Goal: Ask a question: Seek information or help from site administrators or community

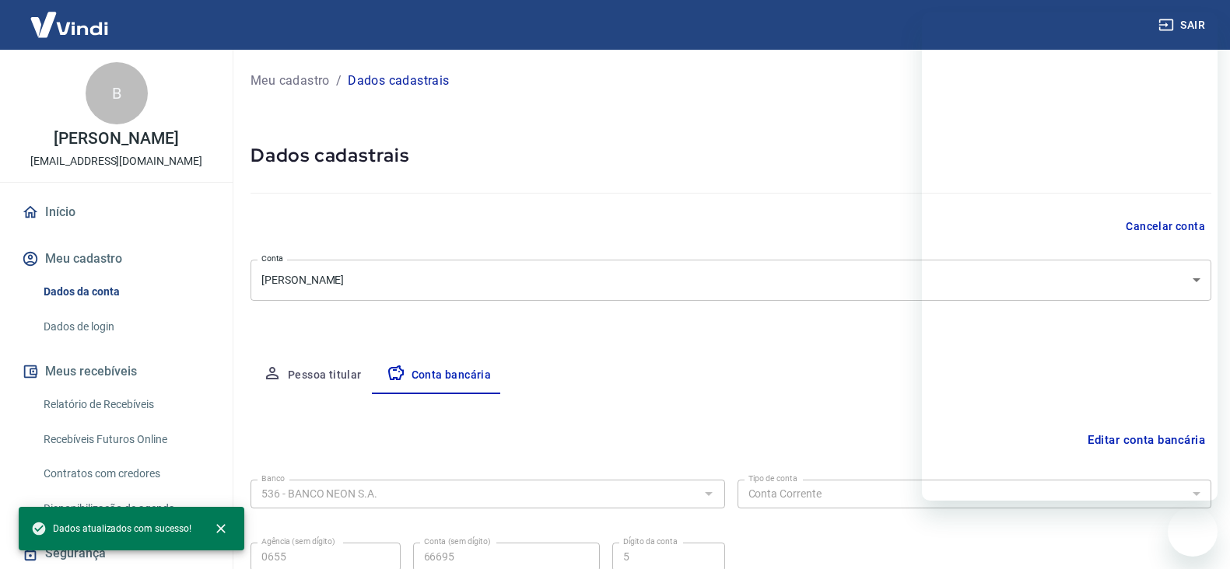
select select "1"
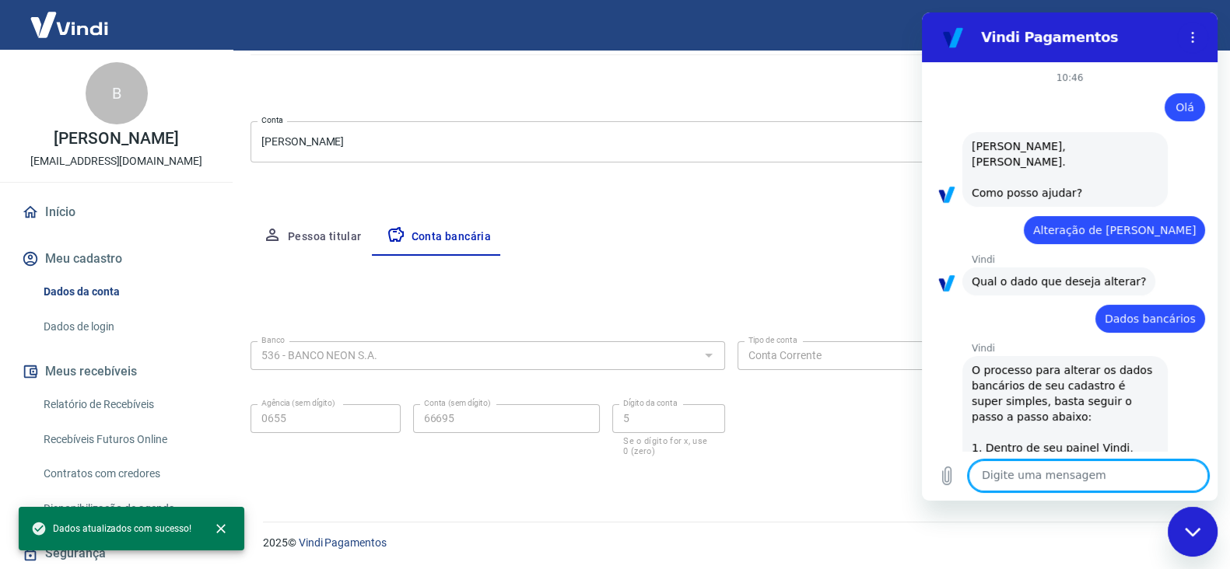
scroll to position [2571, 0]
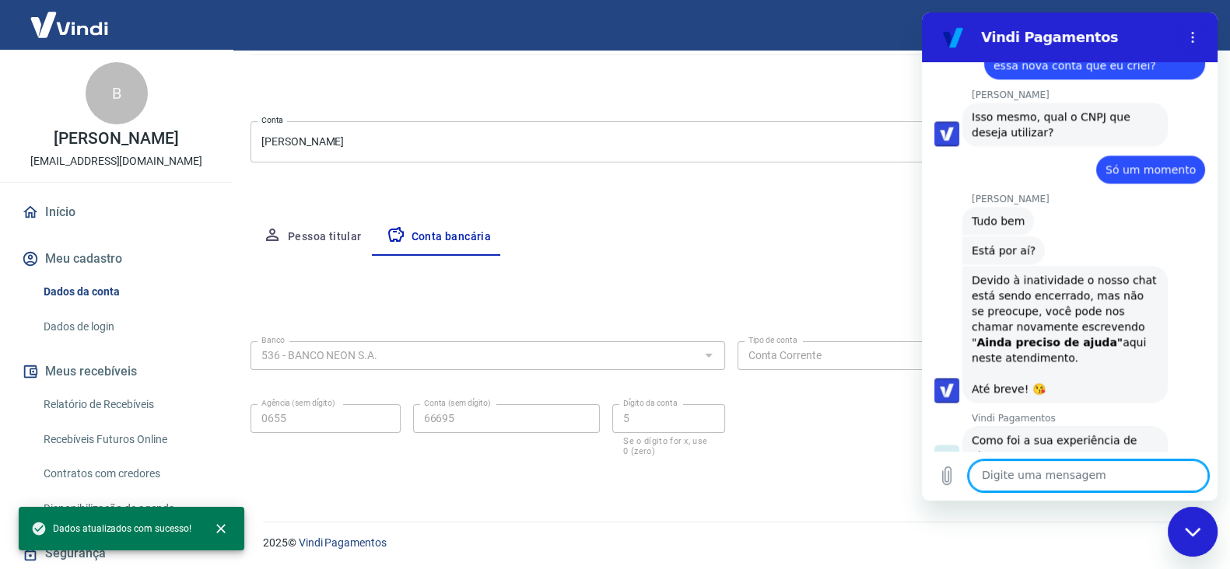
click at [1060, 481] on textarea at bounding box center [1088, 475] width 240 height 31
type textarea "posso falar novamente"
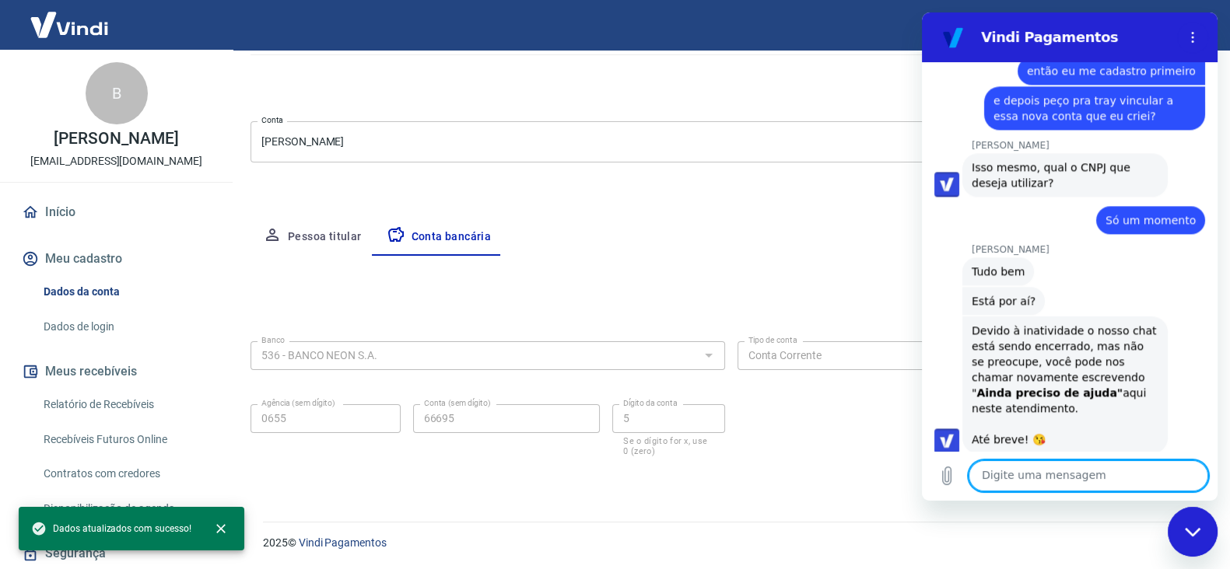
scroll to position [2601, 0]
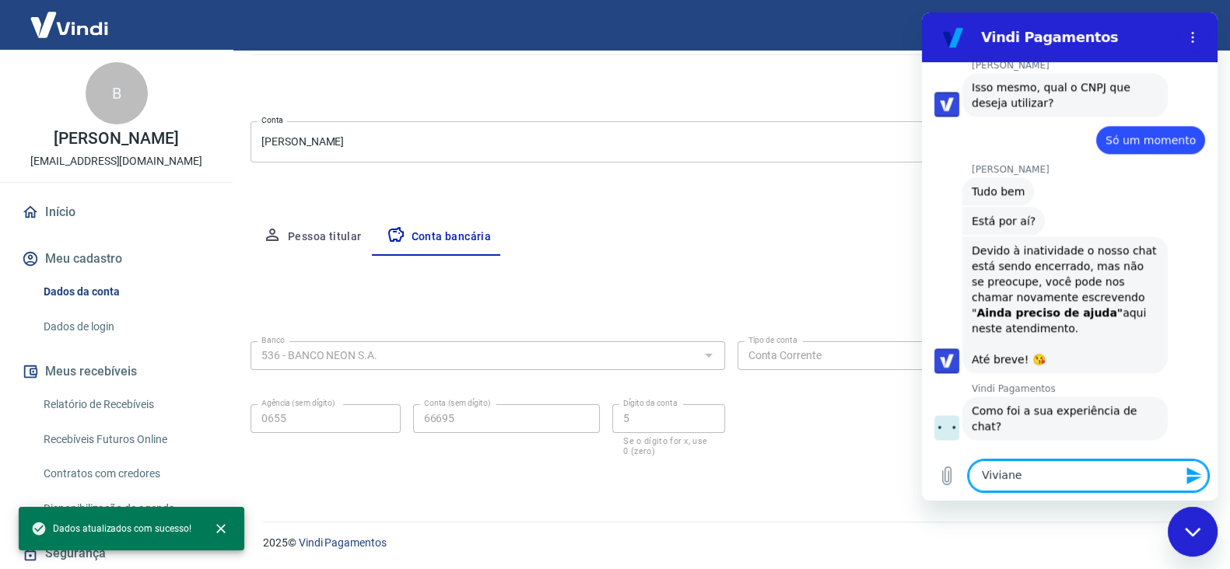
type textarea "[PERSON_NAME]?"
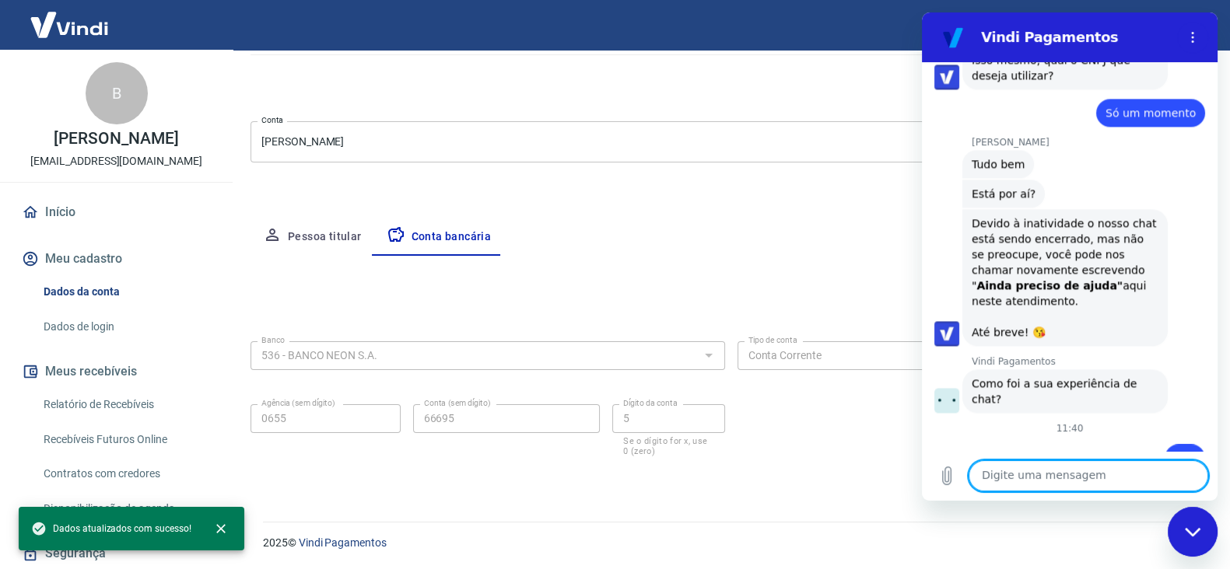
scroll to position [2630, 0]
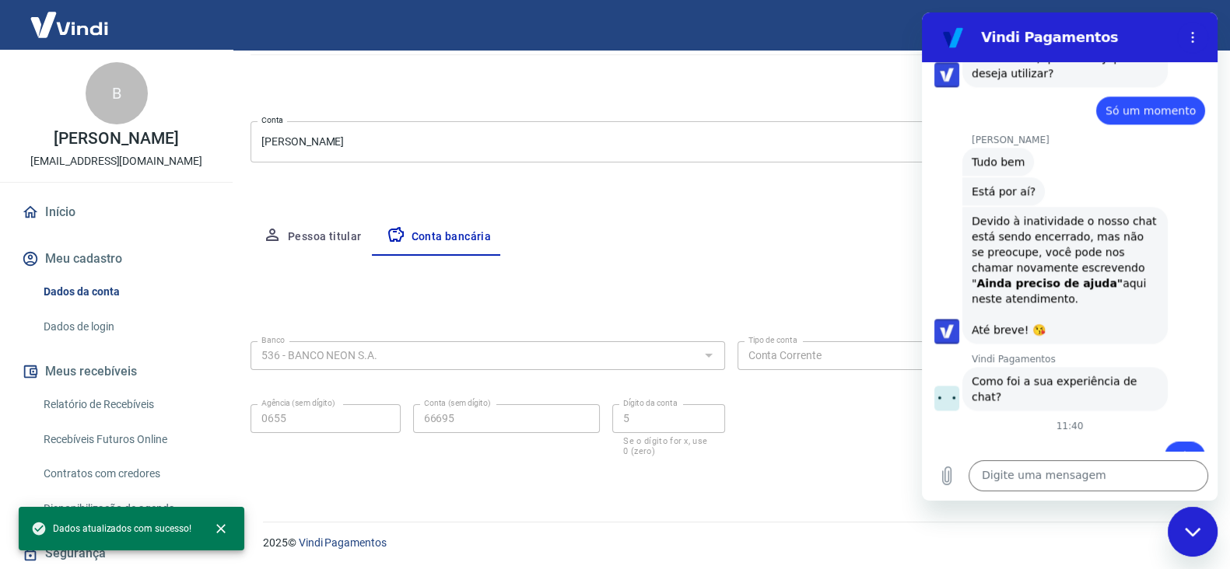
click at [1200, 527] on div "Fechar janela de mensagens" at bounding box center [1192, 532] width 47 height 47
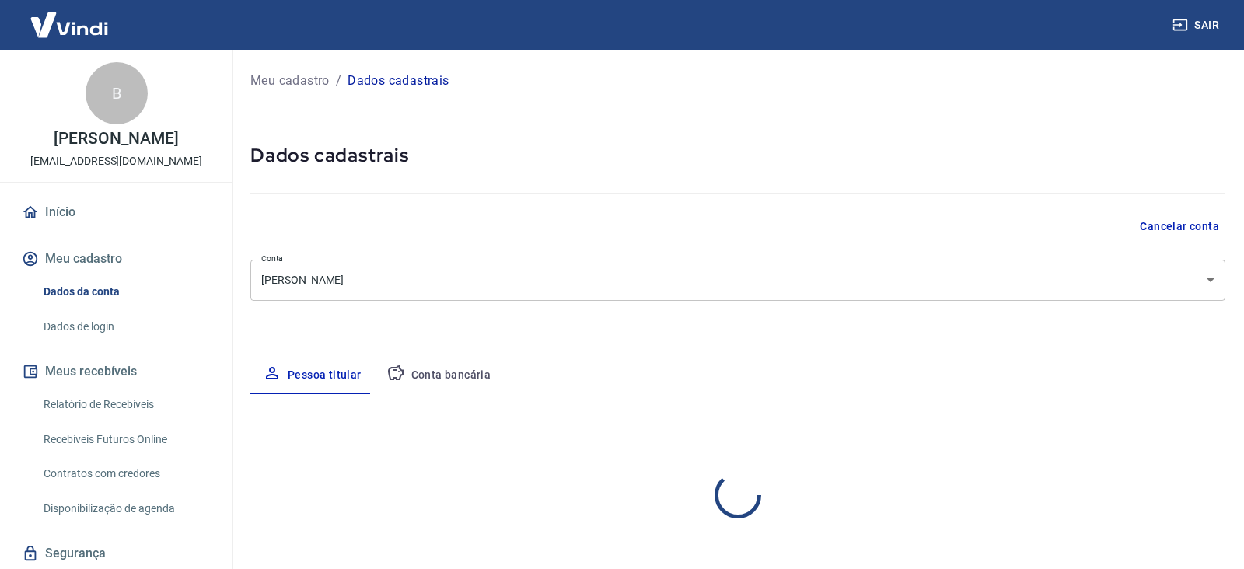
select select "SP"
select select "business"
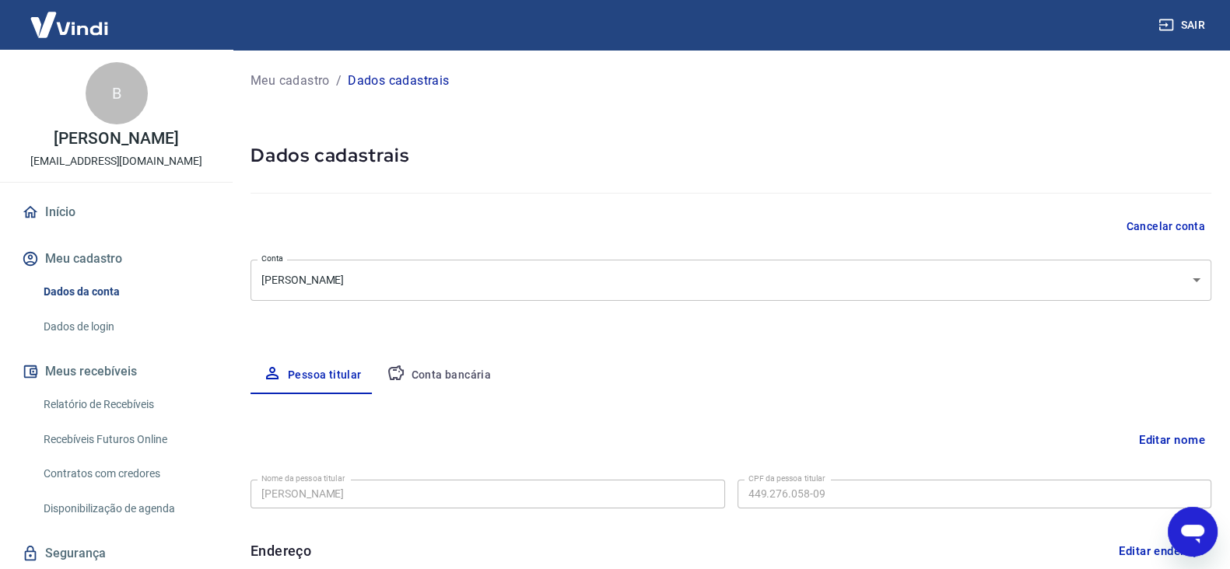
click at [1193, 525] on icon "Abrir janela de mensagens" at bounding box center [1192, 534] width 23 height 19
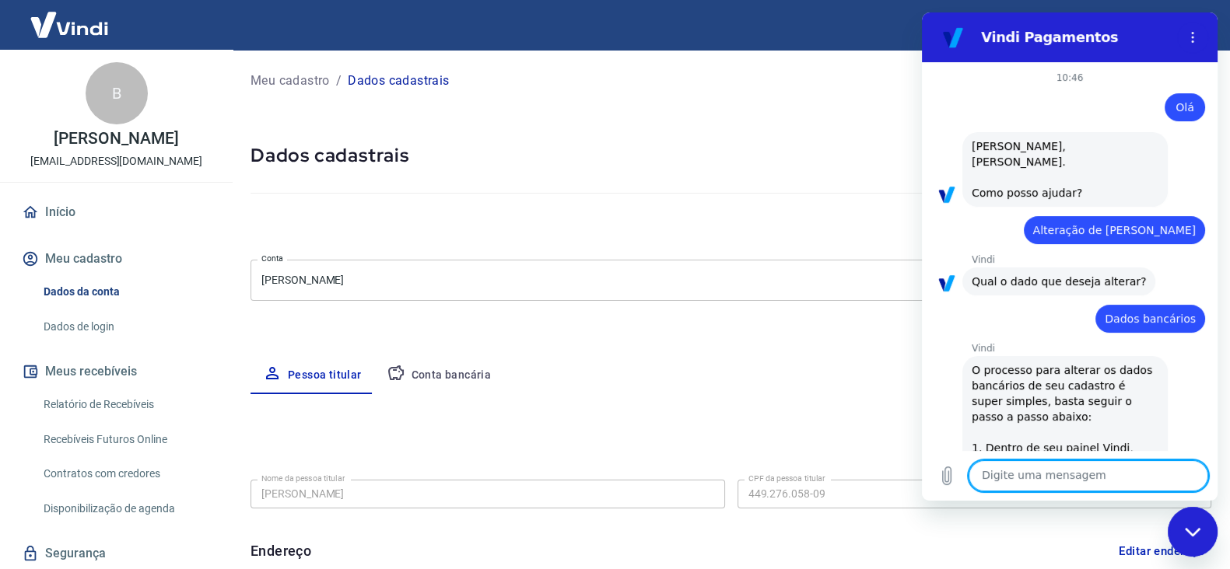
scroll to position [2630, 0]
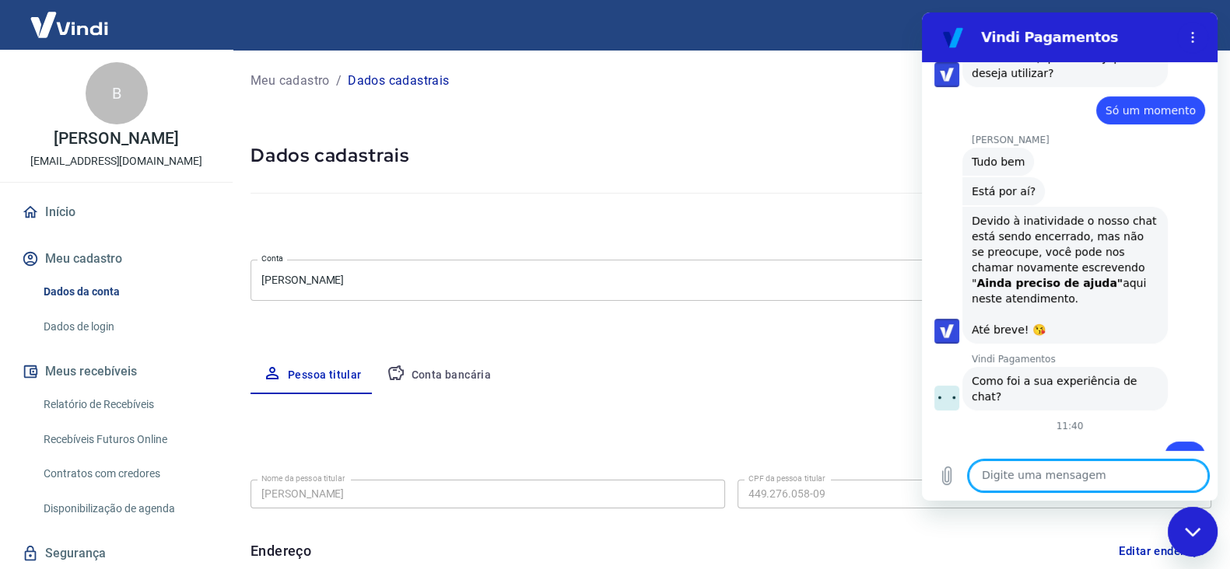
click at [1071, 472] on textarea at bounding box center [1088, 475] width 240 height 31
drag, startPoint x: 1066, startPoint y: 476, endPoint x: 1072, endPoint y: 469, distance: 9.4
click at [1066, 476] on textarea at bounding box center [1088, 475] width 240 height 31
type textarea "o"
type textarea "x"
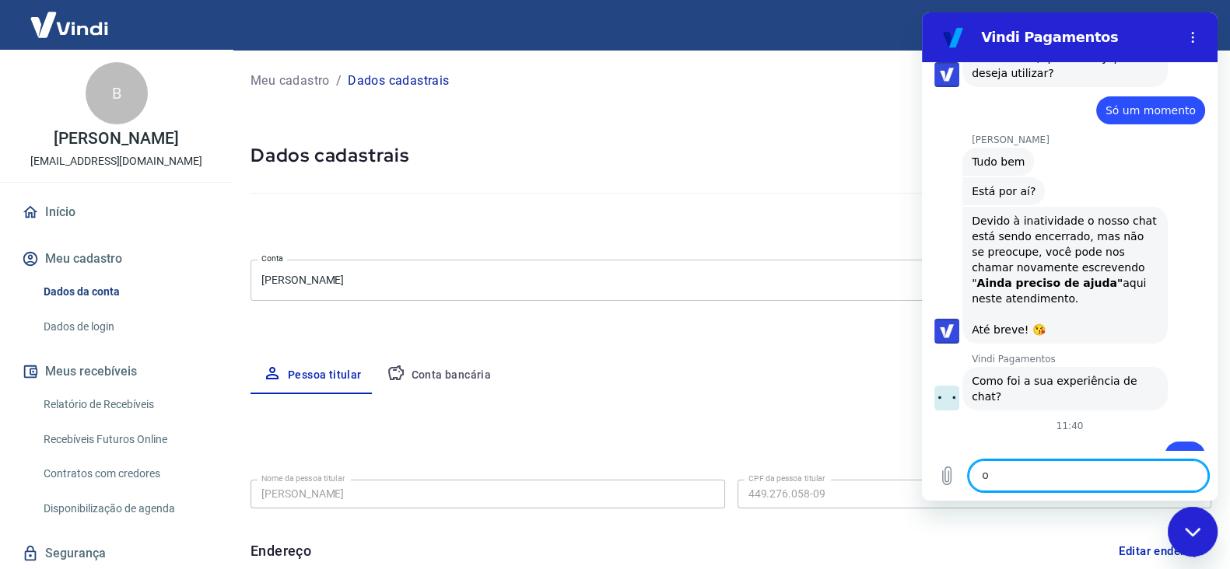
type textarea "oi"
type textarea "x"
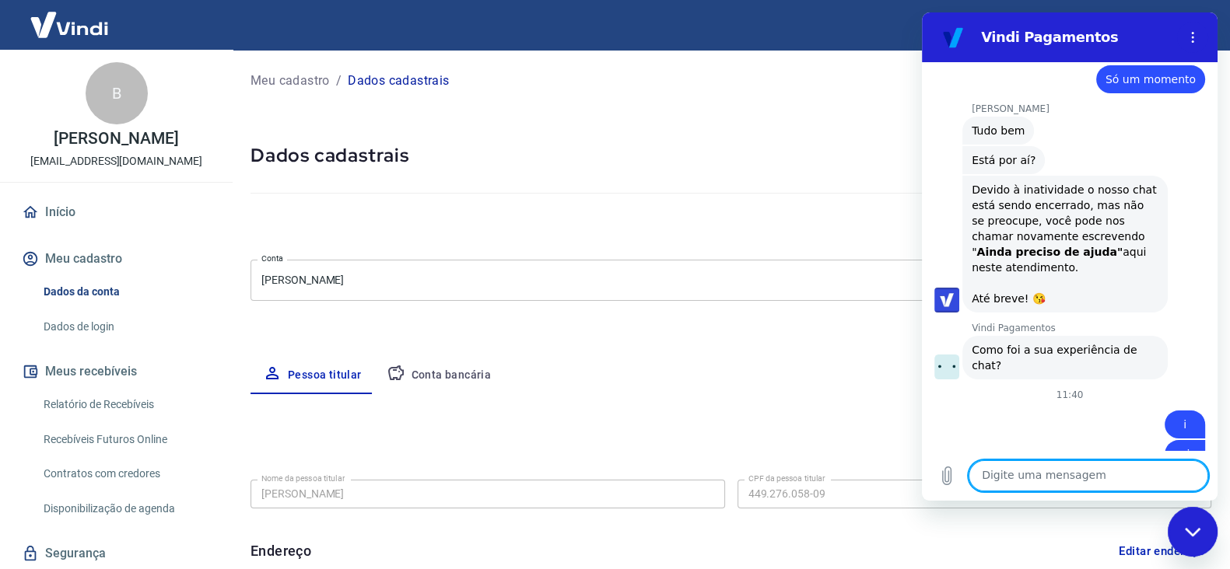
scroll to position [2660, 0]
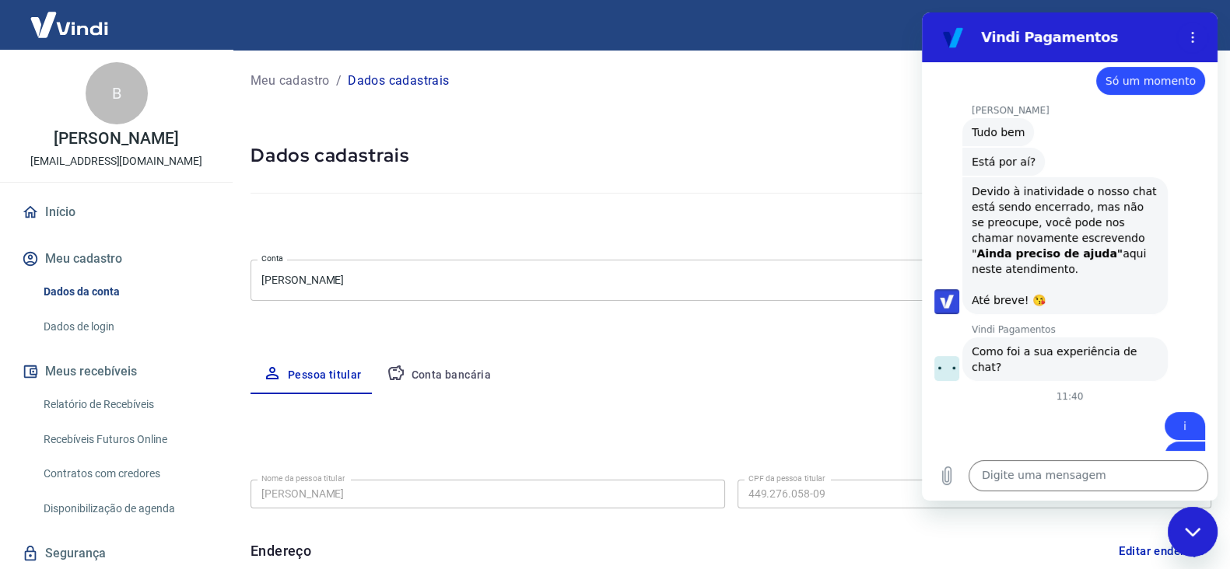
click at [1192, 528] on icon "Fechar janela de mensagens" at bounding box center [1193, 532] width 16 height 10
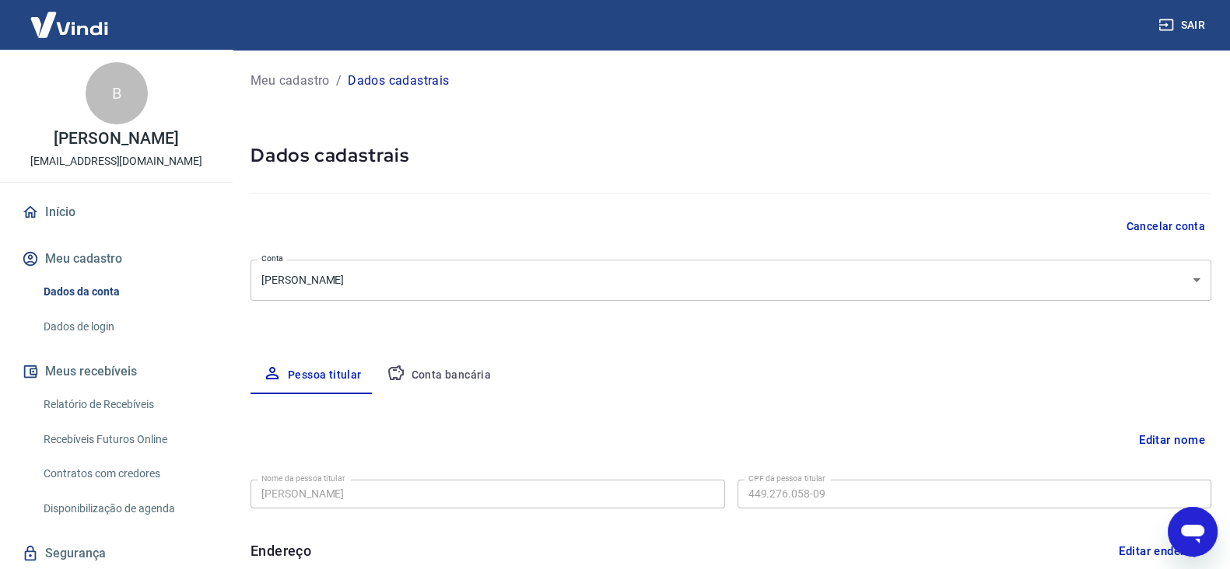
scroll to position [2662, 0]
click at [86, 36] on img at bounding box center [69, 24] width 101 height 47
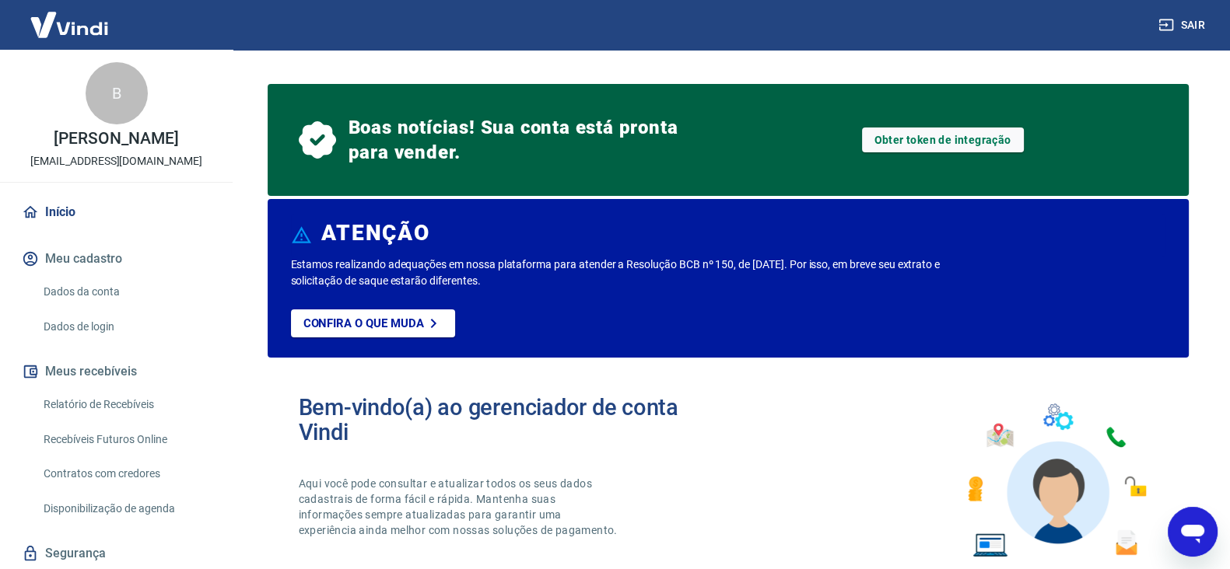
click at [1186, 528] on icon "Abrir janela de mensagens" at bounding box center [1192, 534] width 23 height 19
type textarea "x"
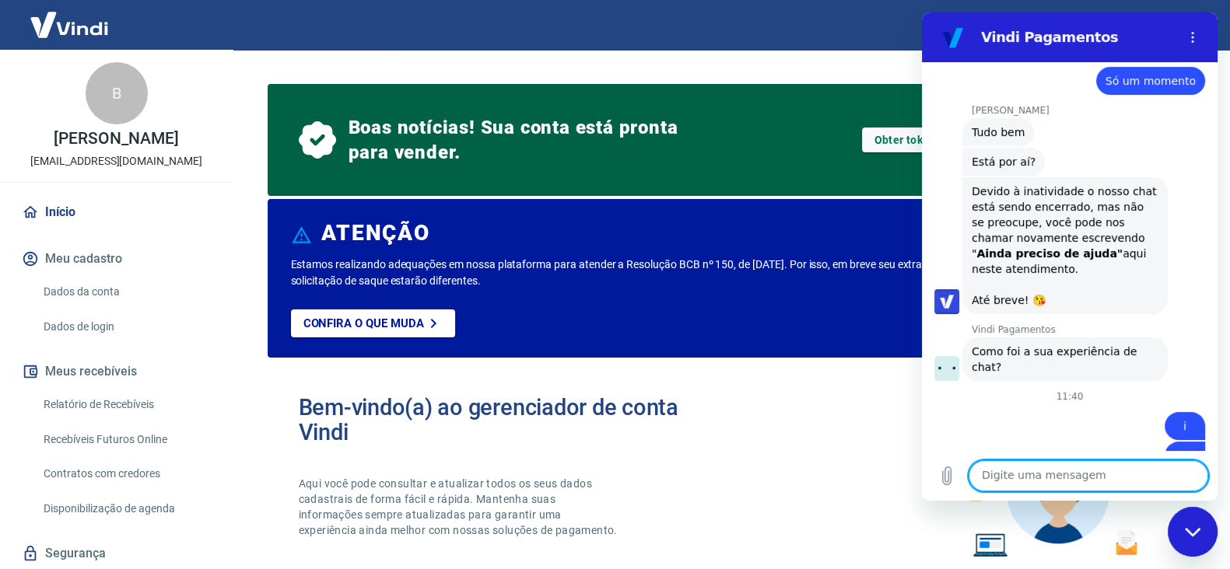
click at [1073, 476] on textarea at bounding box center [1088, 475] width 240 height 31
click at [74, 285] on link "Dados da conta" at bounding box center [125, 292] width 177 height 32
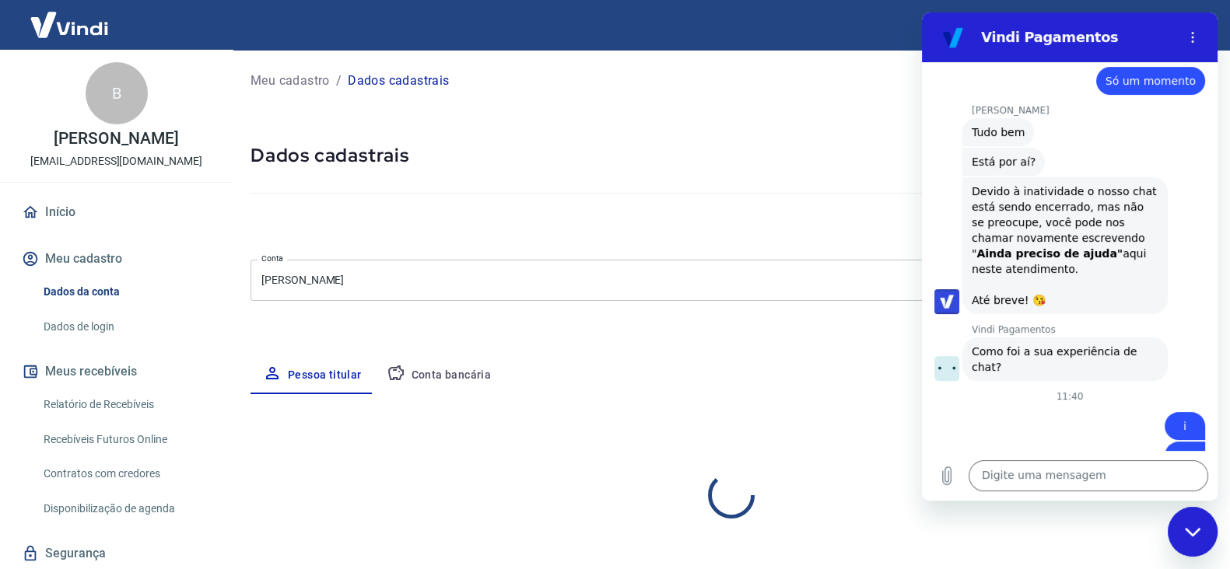
select select "SP"
select select "business"
click at [1193, 541] on div "Fechar janela de mensagens" at bounding box center [1192, 532] width 47 height 47
type textarea "x"
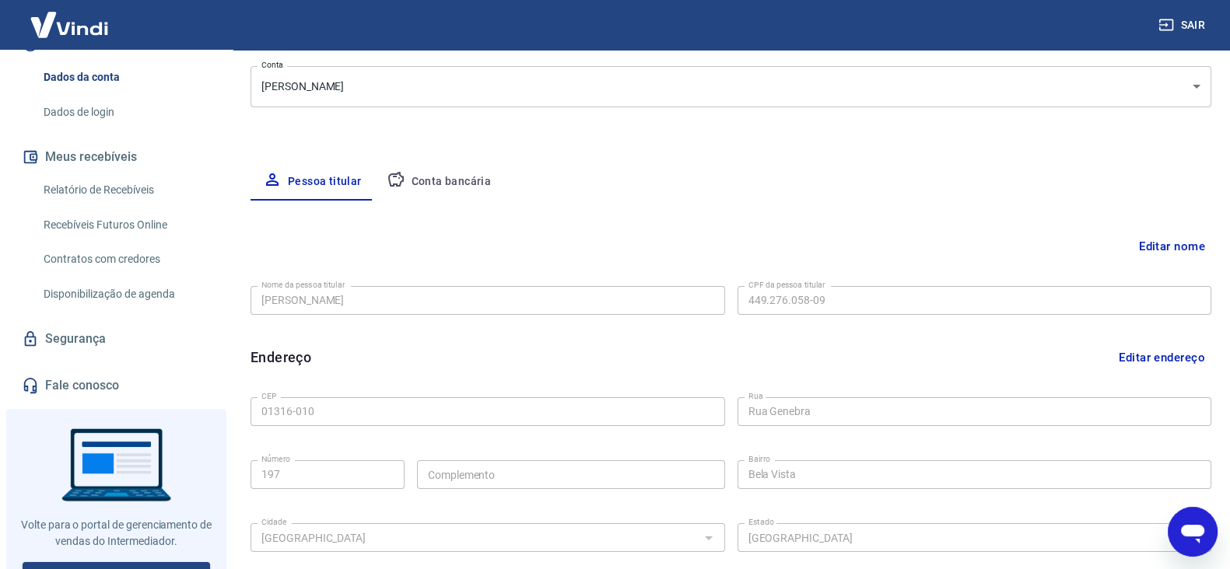
scroll to position [235, 0]
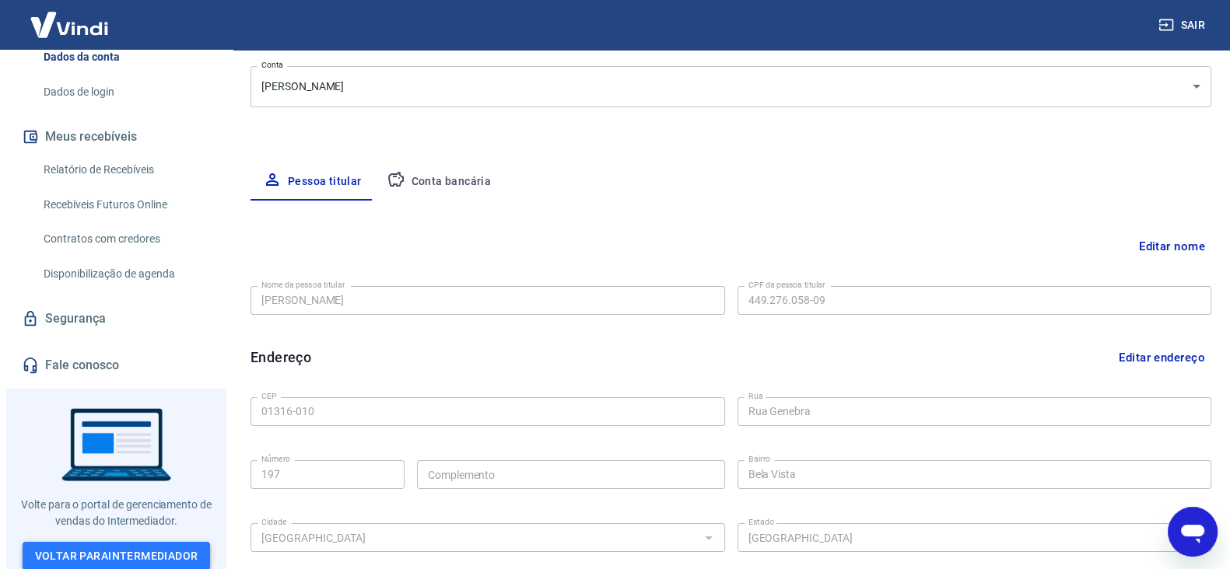
drag, startPoint x: 124, startPoint y: 491, endPoint x: 110, endPoint y: 538, distance: 49.5
click at [121, 499] on div at bounding box center [116, 482] width 220 height 187
click at [107, 551] on link "Voltar para Intermediador" at bounding box center [117, 556] width 188 height 29
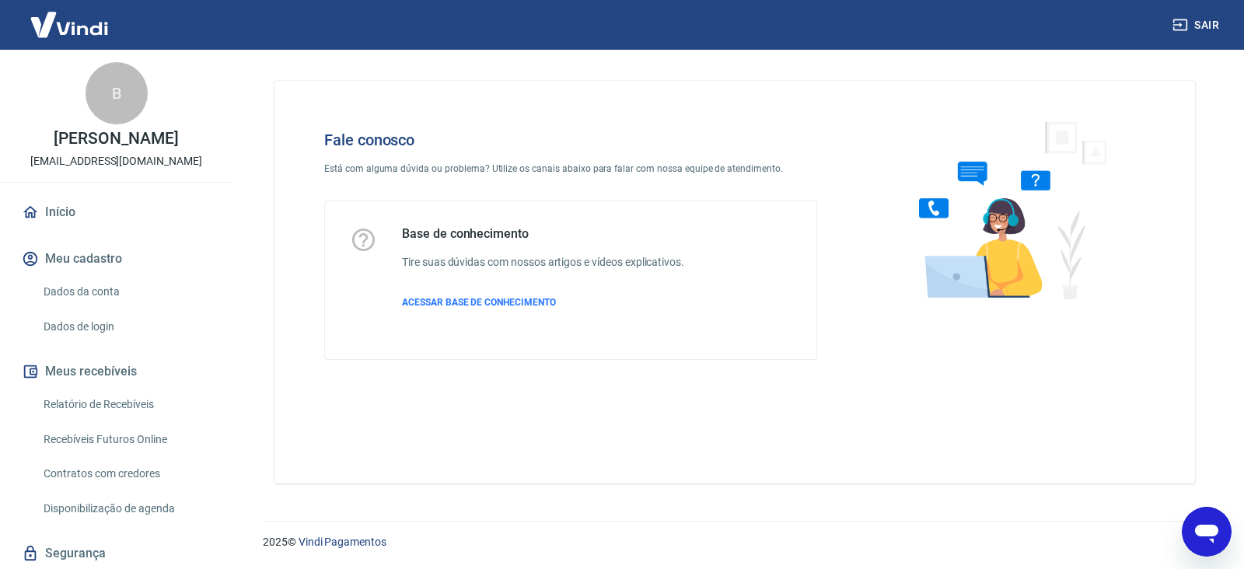
click at [1222, 524] on div "Abrir janela de mensagens" at bounding box center [1207, 532] width 47 height 47
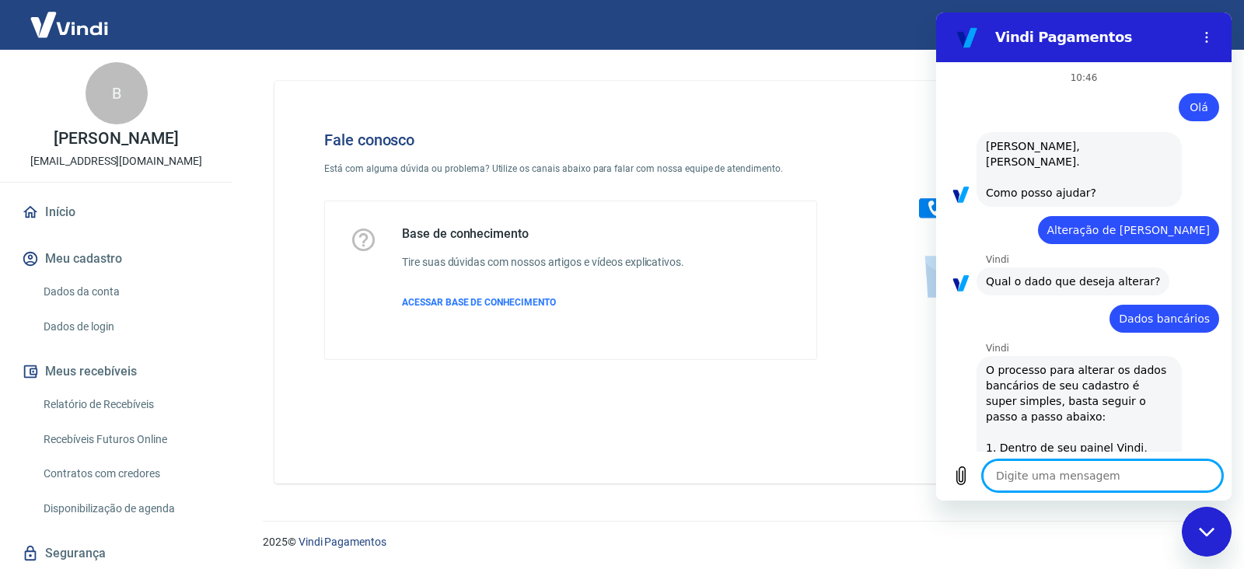
scroll to position [2660, 0]
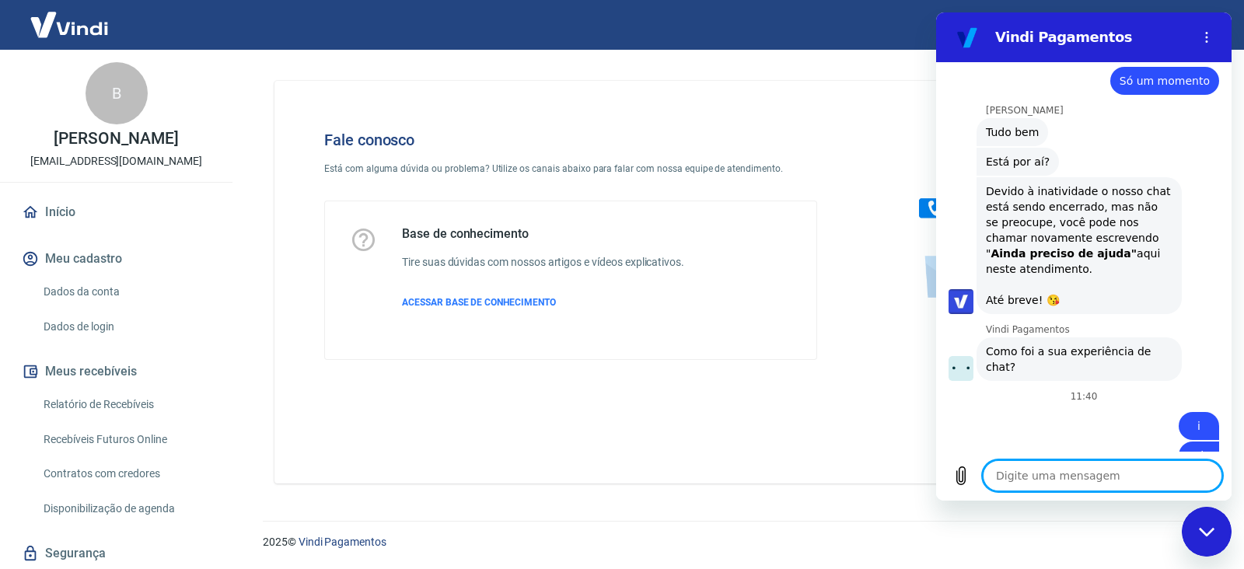
click at [1097, 476] on textarea at bounding box center [1103, 475] width 240 height 31
type textarea "O"
type textarea "x"
type textarea "Oi"
type textarea "x"
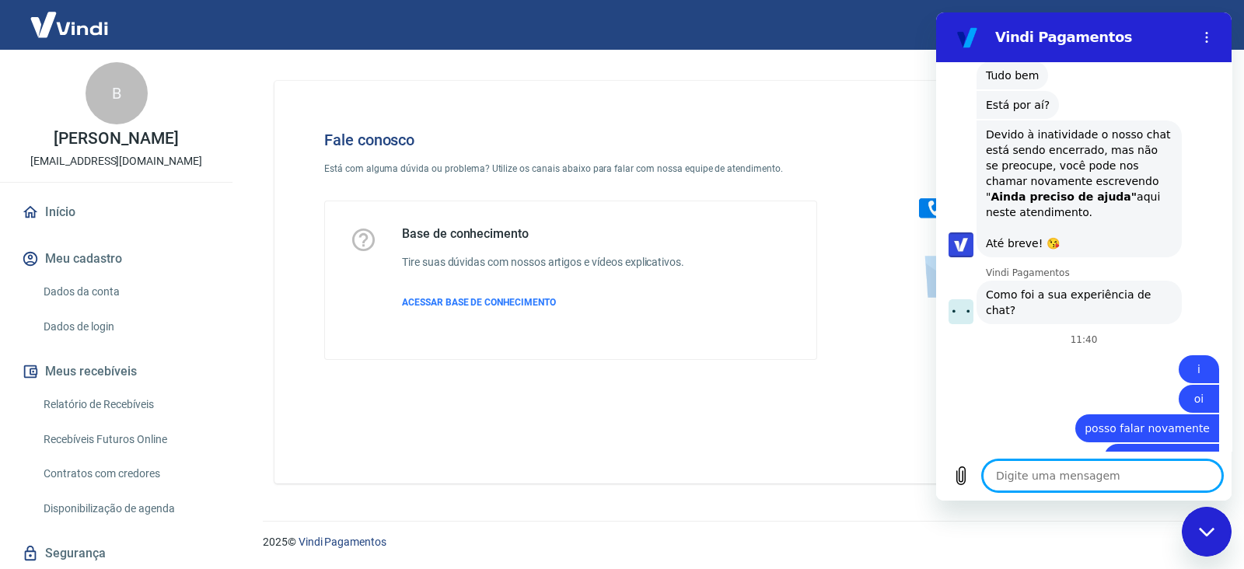
scroll to position [2719, 0]
click at [1204, 44] on button "Menu de opções" at bounding box center [1207, 37] width 31 height 31
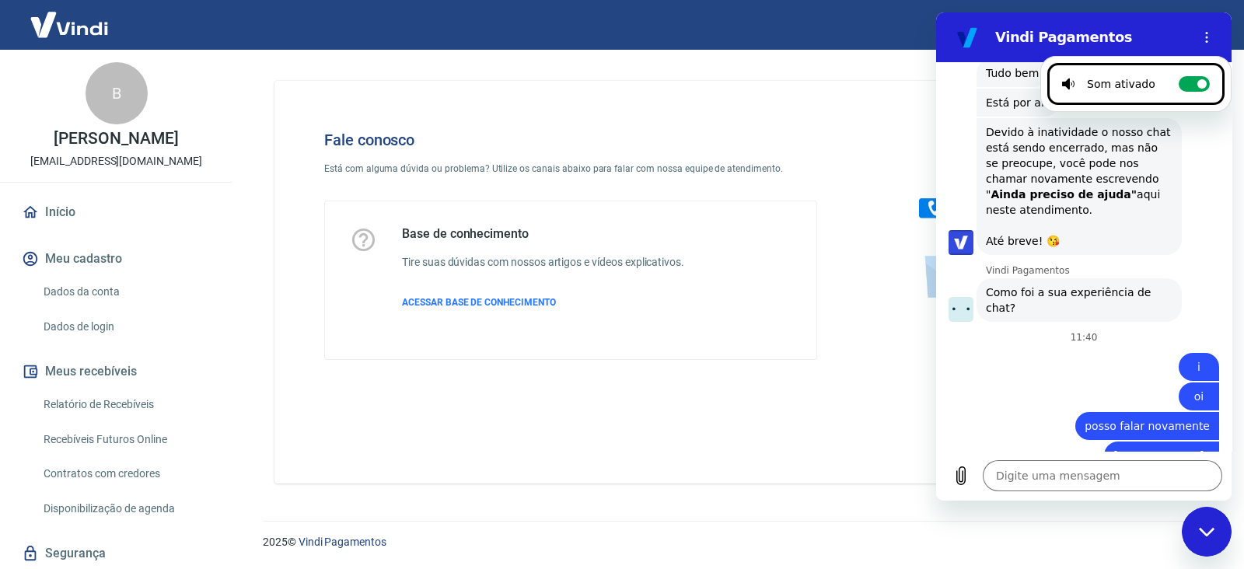
click at [1073, 457] on div "Digite uma mensagem x" at bounding box center [1084, 476] width 296 height 50
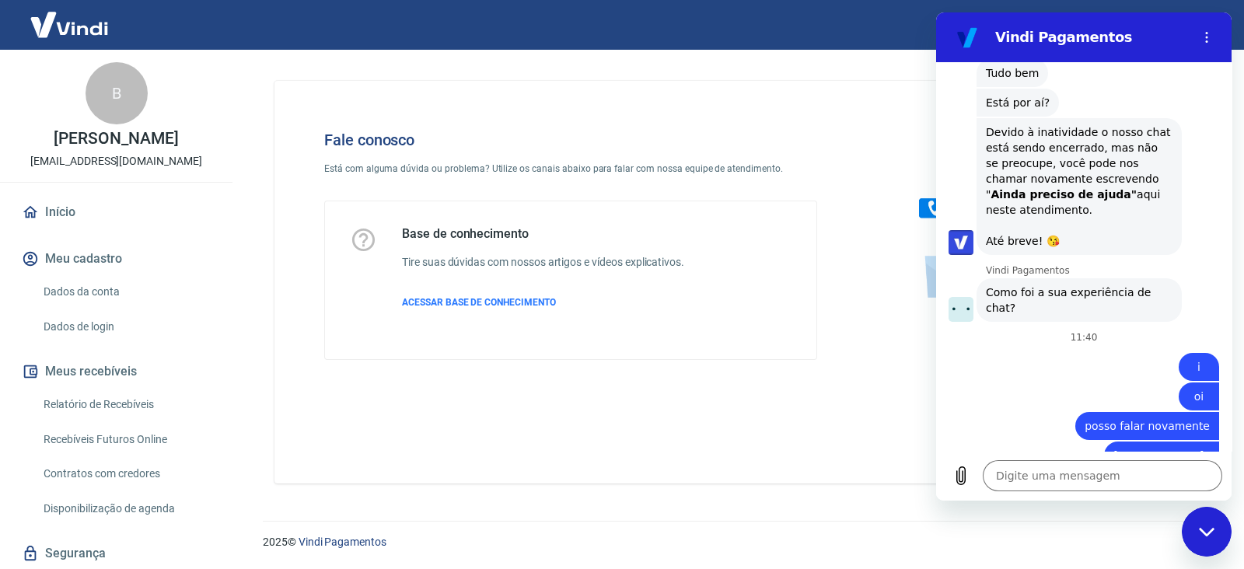
click at [1099, 51] on div "Vindi Pagamentos" at bounding box center [1066, 37] width 240 height 31
click at [1064, 48] on div "Vindi Pagamentos" at bounding box center [1066, 37] width 240 height 31
click at [1049, 39] on h2 "Vindi Pagamentos" at bounding box center [1091, 37] width 190 height 19
click at [1213, 530] on icon "Fechar janela de mensagens" at bounding box center [1207, 532] width 16 height 10
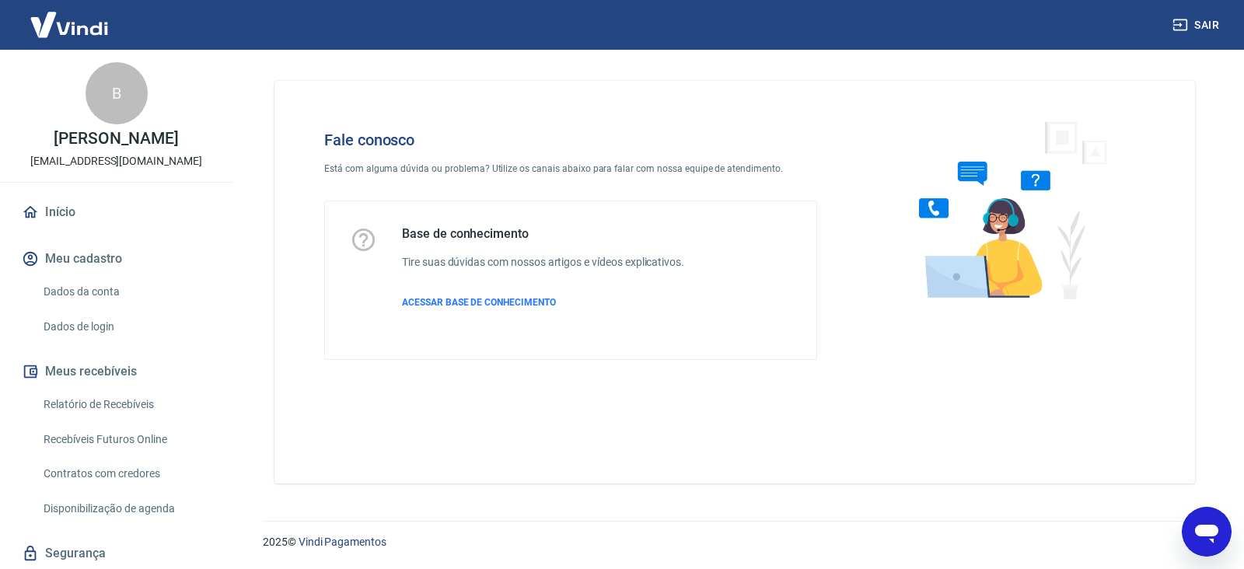
type textarea "x"
drag, startPoint x: 1201, startPoint y: 516, endPoint x: 1420, endPoint y: 555, distance: 222.6
click at [1201, 516] on div "Abrir janela de mensagens, 3 mensagens não lidas" at bounding box center [1207, 532] width 47 height 47
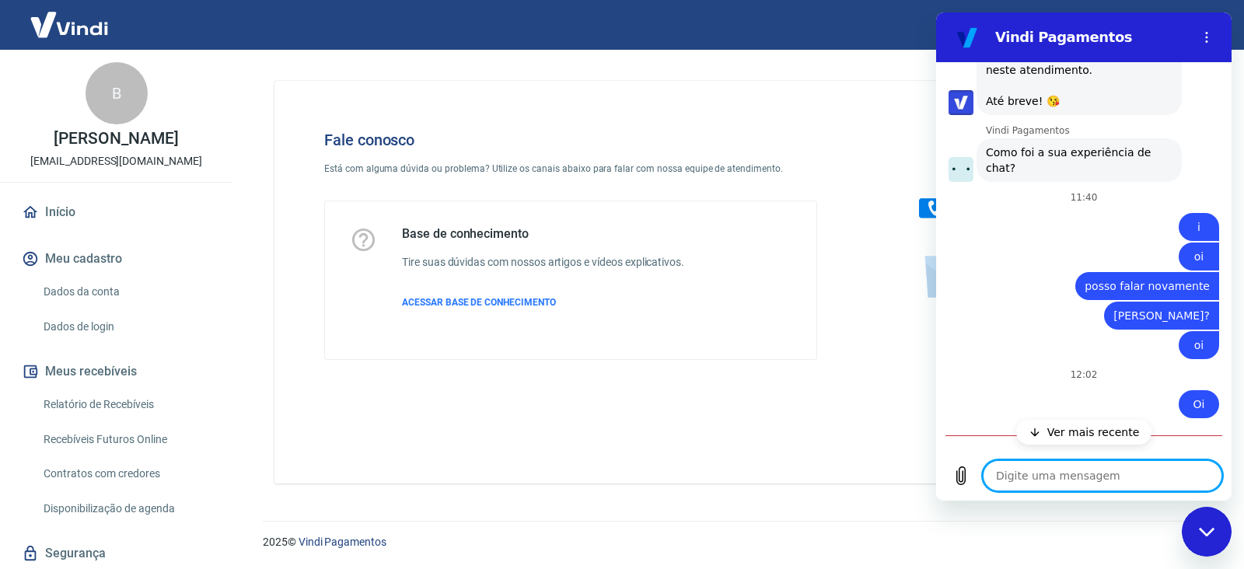
scroll to position [3011, 0]
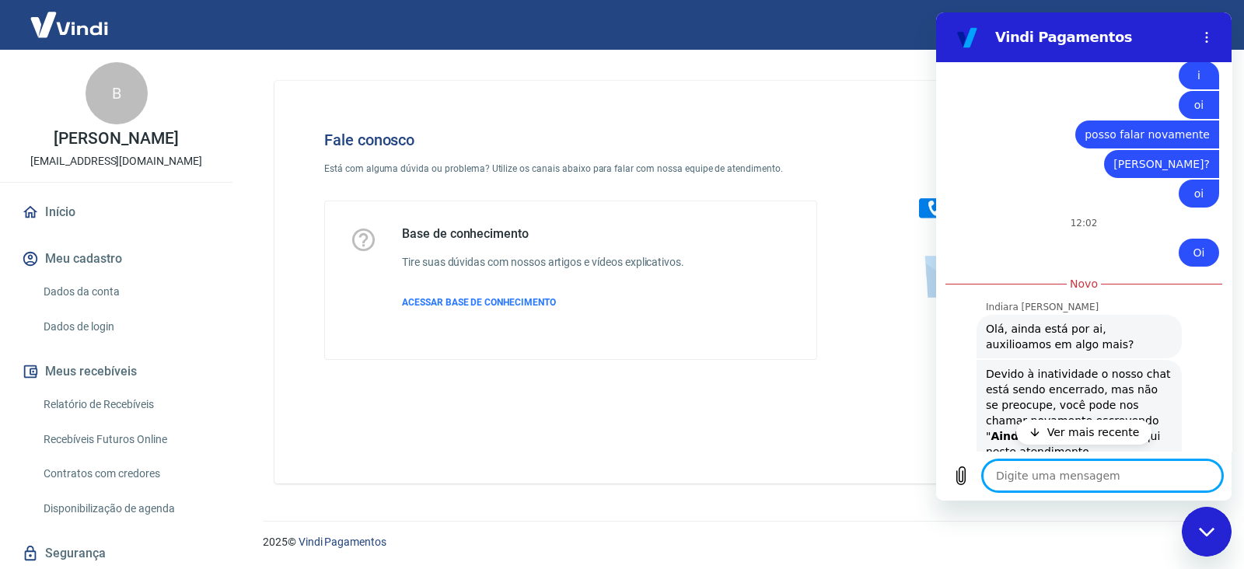
type textarea "x"
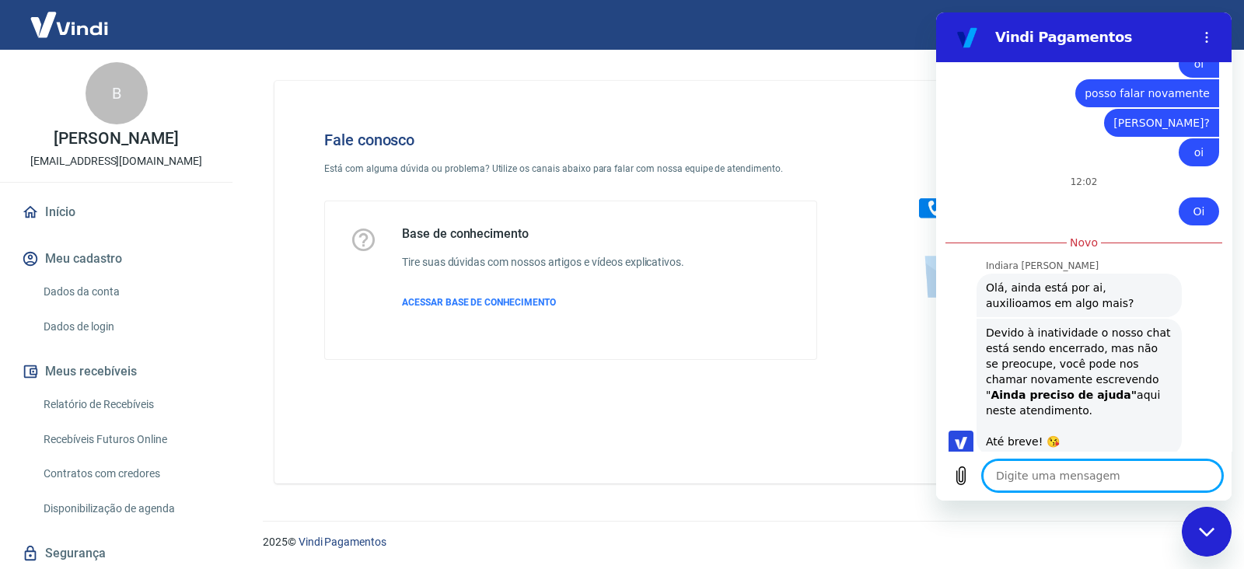
click at [1082, 472] on textarea at bounding box center [1103, 475] width 240 height 31
type textarea "O"
type textarea "x"
type textarea "Oi"
type textarea "x"
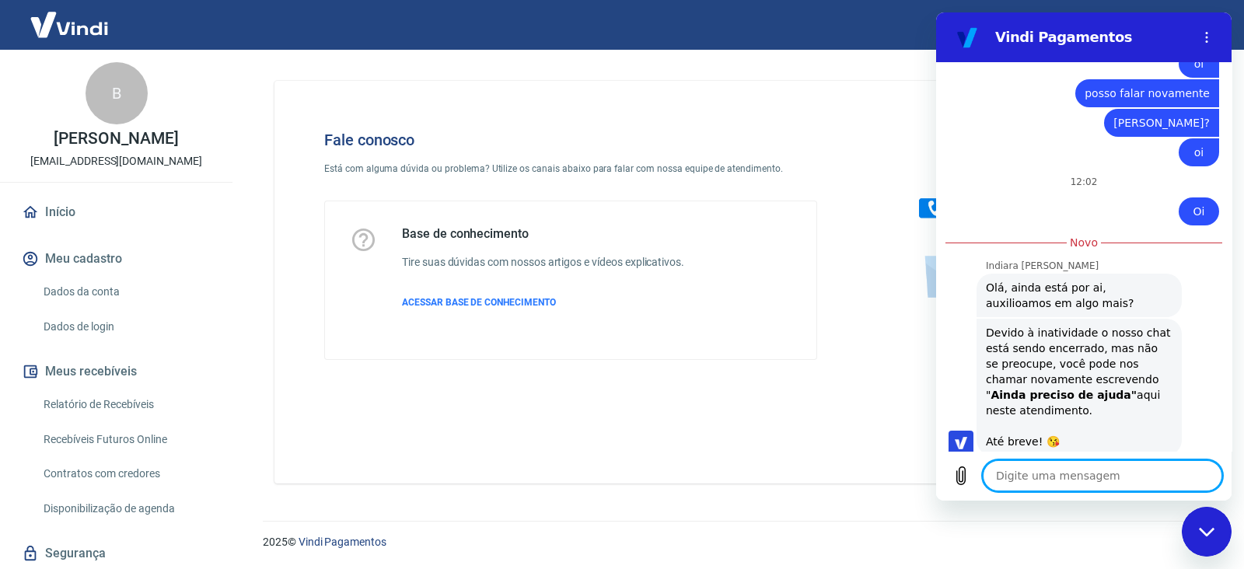
type textarea "x"
click at [1086, 471] on textarea at bounding box center [1103, 475] width 240 height 31
type textarea "O"
type textarea "x"
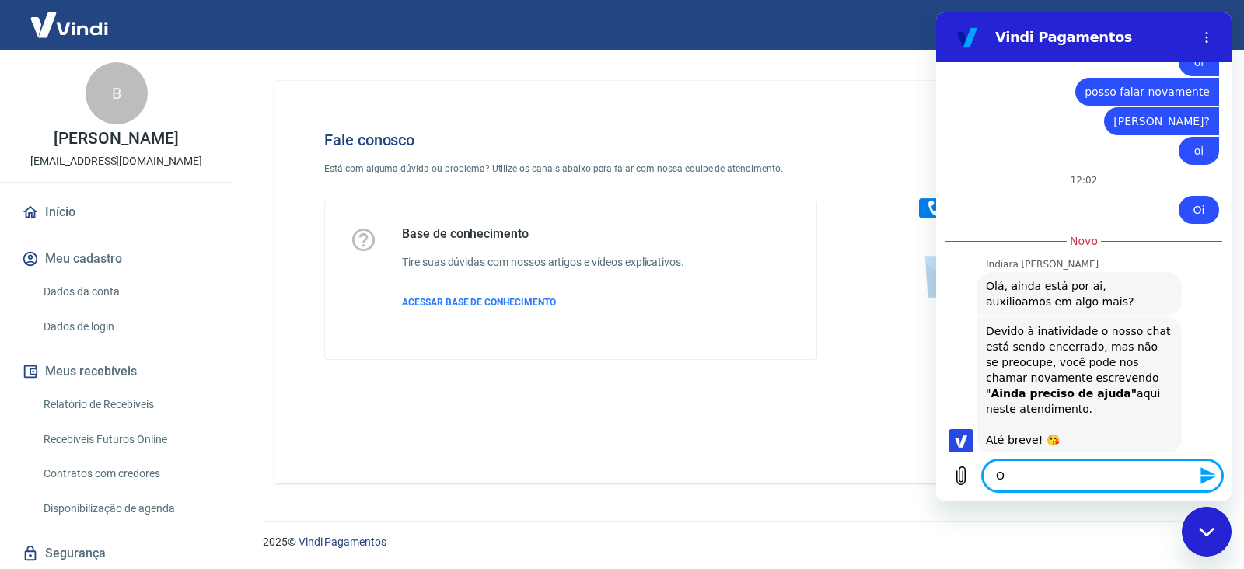
type textarea "Oi"
type textarea "x"
type textarea "O"
type textarea "x"
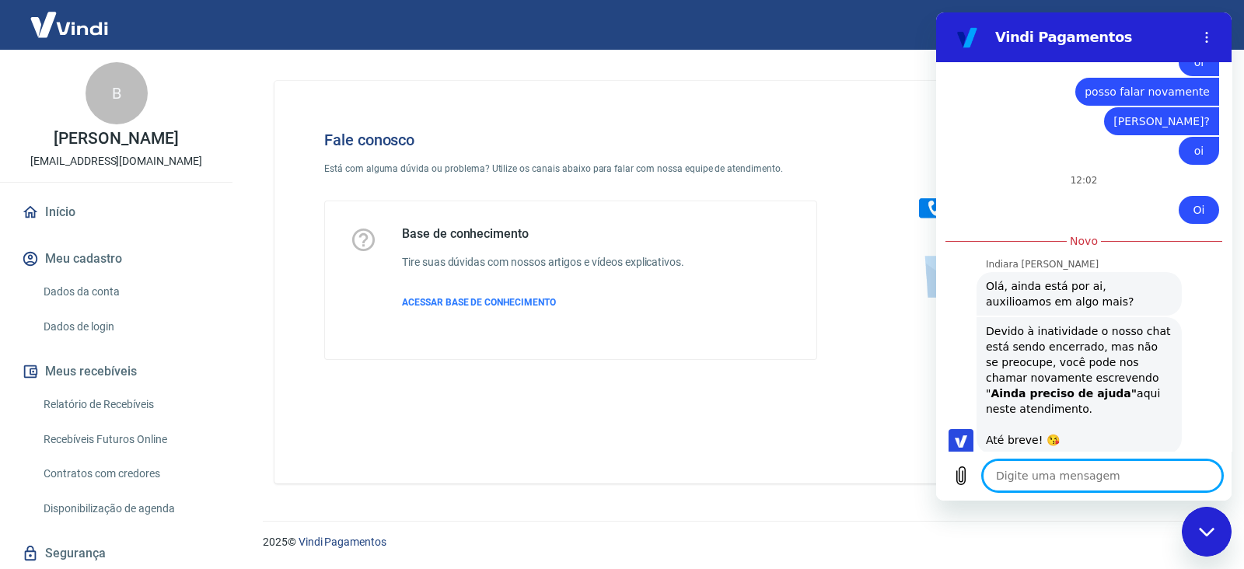
type textarea "I"
type textarea "x"
type textarea "In"
type textarea "x"
type textarea "Ind"
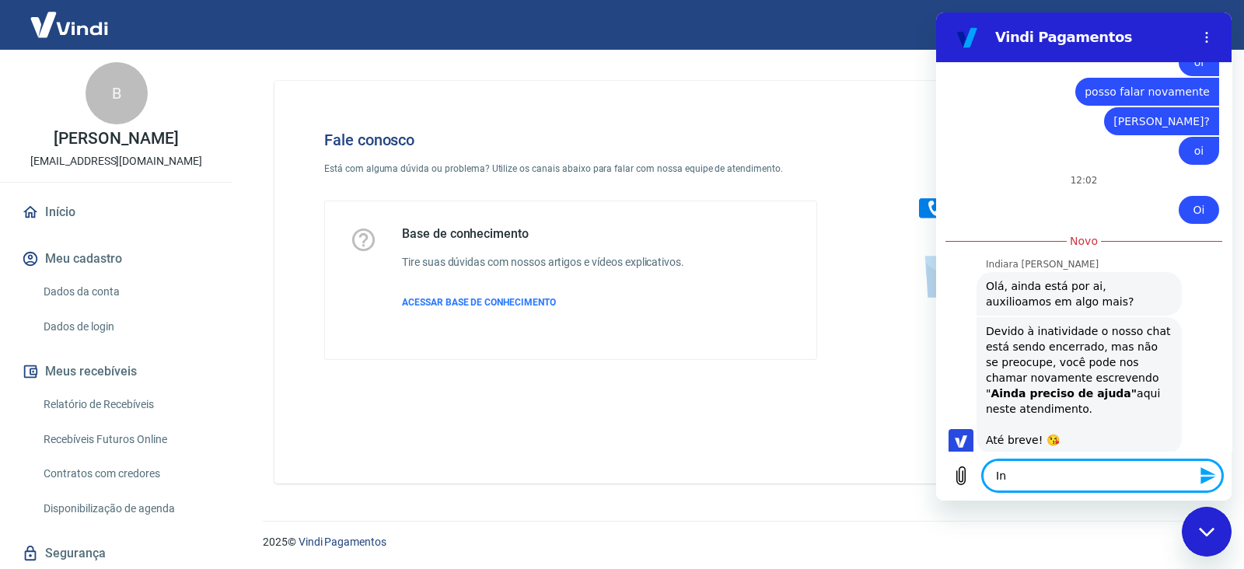
type textarea "x"
type textarea "Indi"
type textarea "x"
type textarea "India"
type textarea "x"
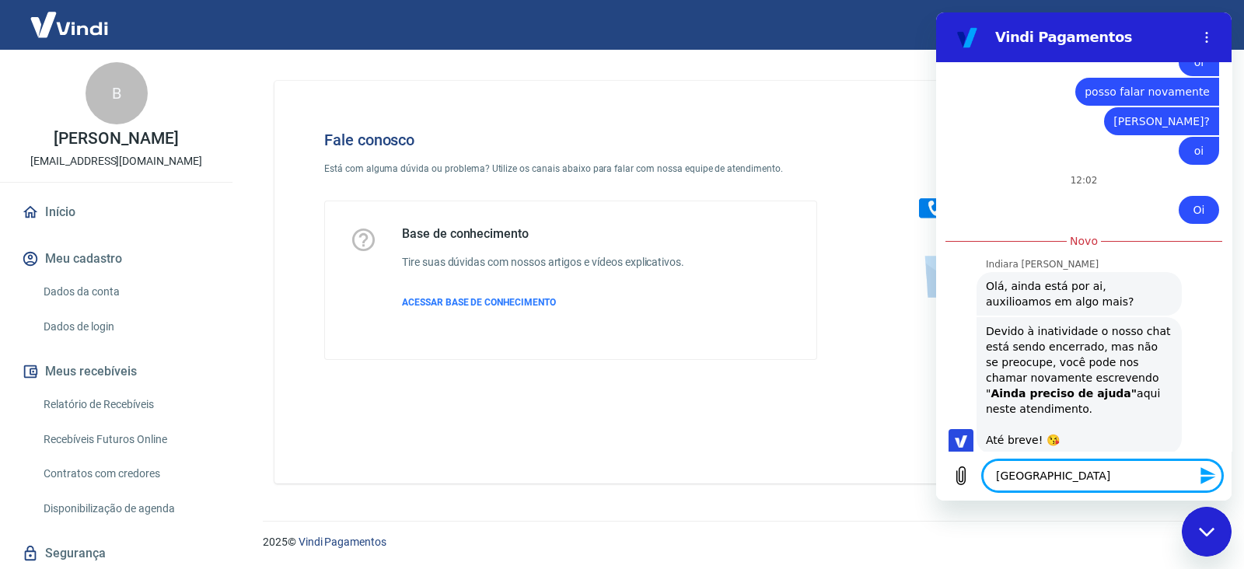
type textarea "Indiar"
type textarea "x"
type textarea "Indiara"
type textarea "x"
type textarea "Indiara?"
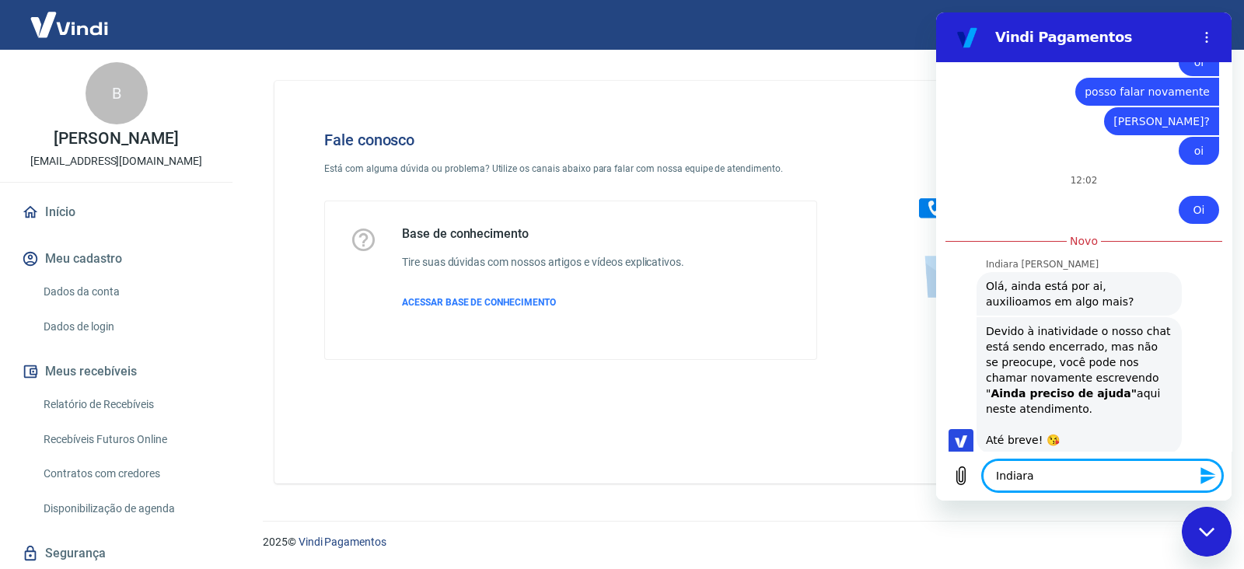
type textarea "x"
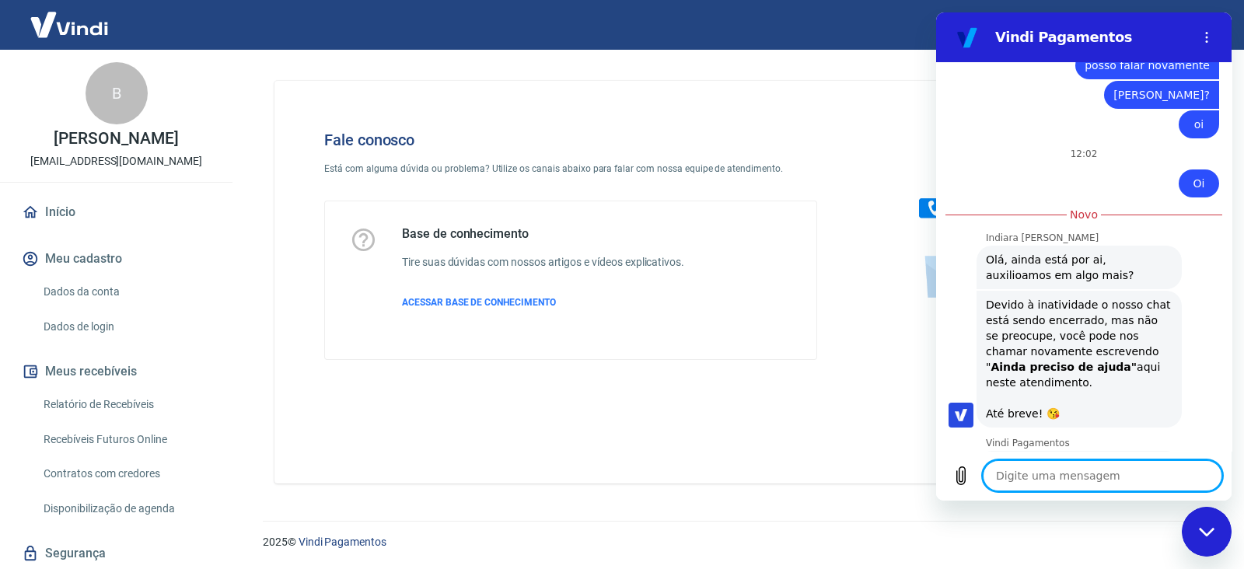
scroll to position [3083, 0]
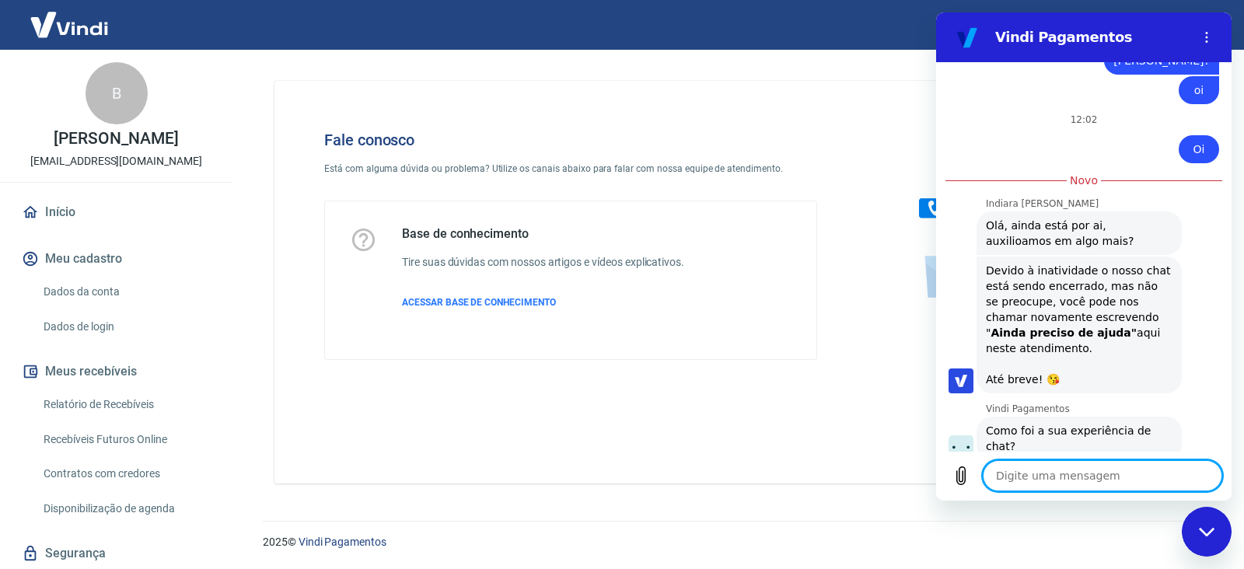
type textarea "x"
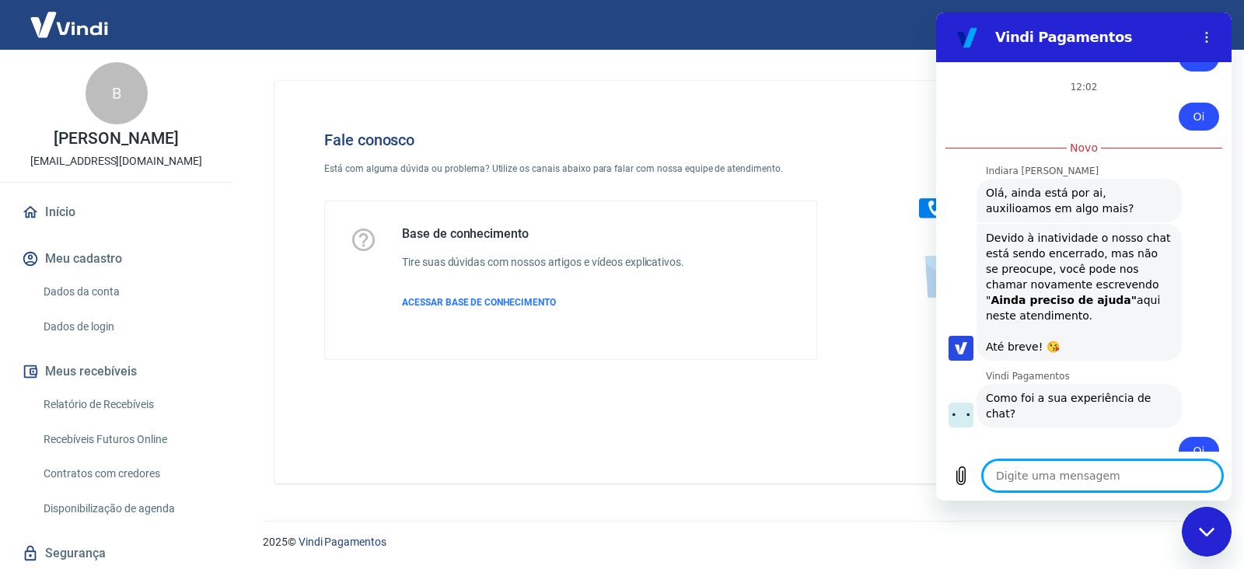
scroll to position [3150, 0]
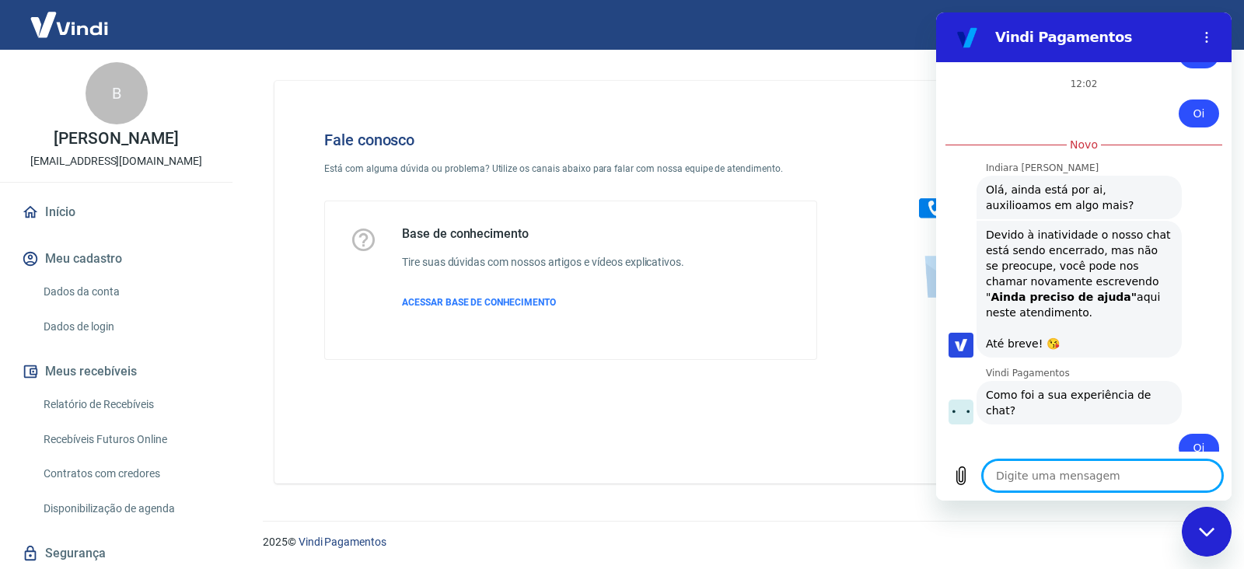
click at [1100, 480] on textarea at bounding box center [1103, 475] width 240 height 31
type textarea "S"
type textarea "x"
type textarea "Si"
type textarea "x"
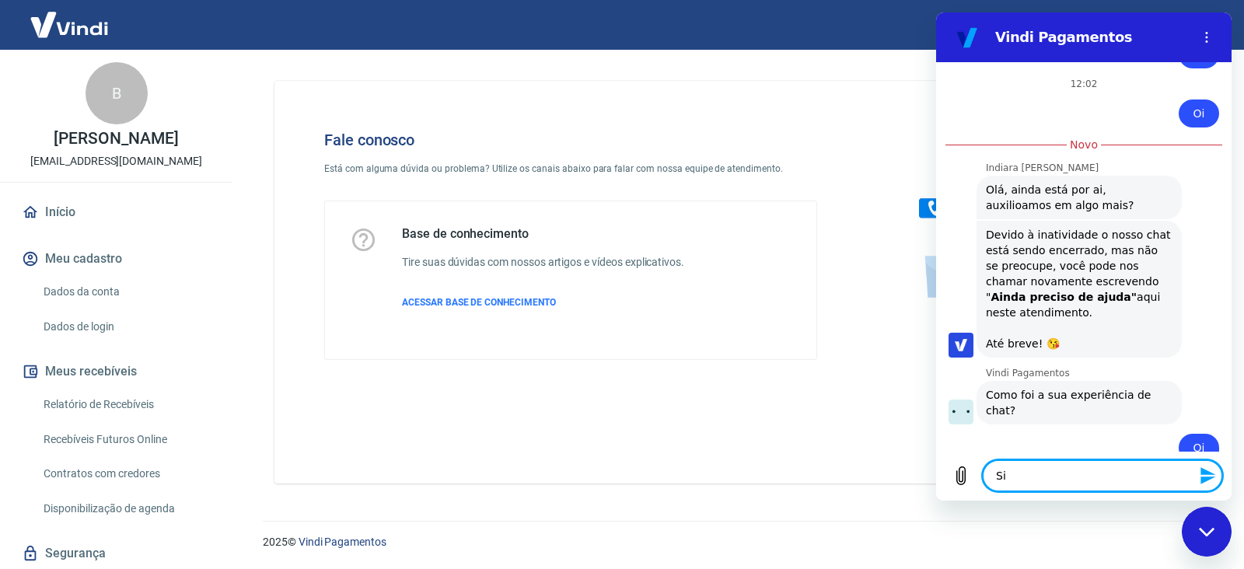
type textarea "Sim"
type textarea "x"
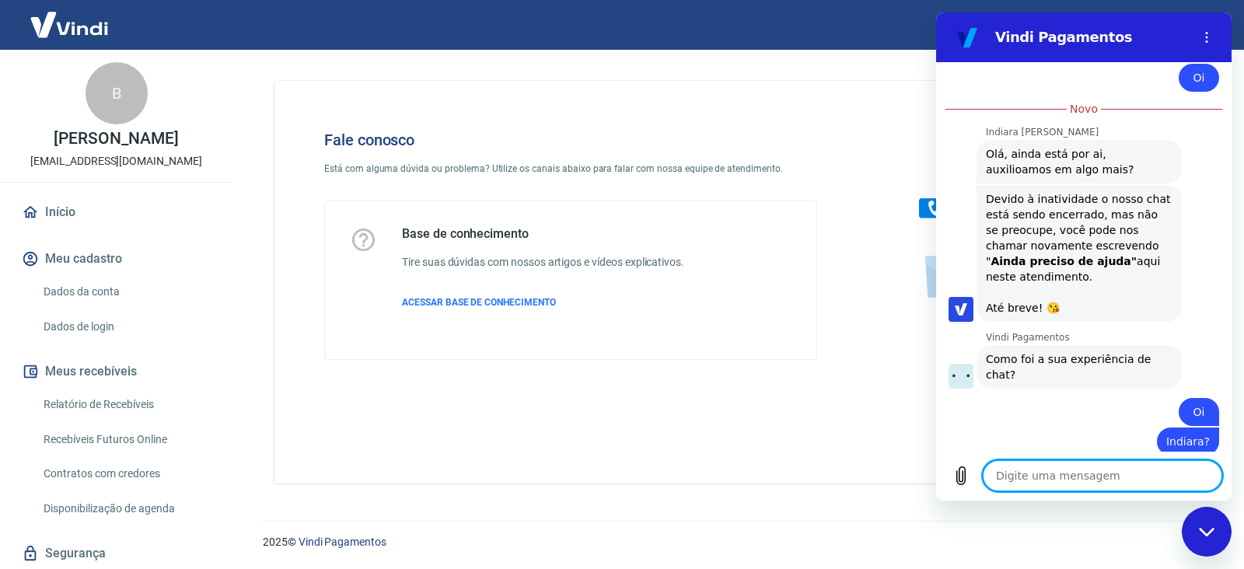
type textarea "x"
type textarea "e"
type textarea "x"
type textarea "es"
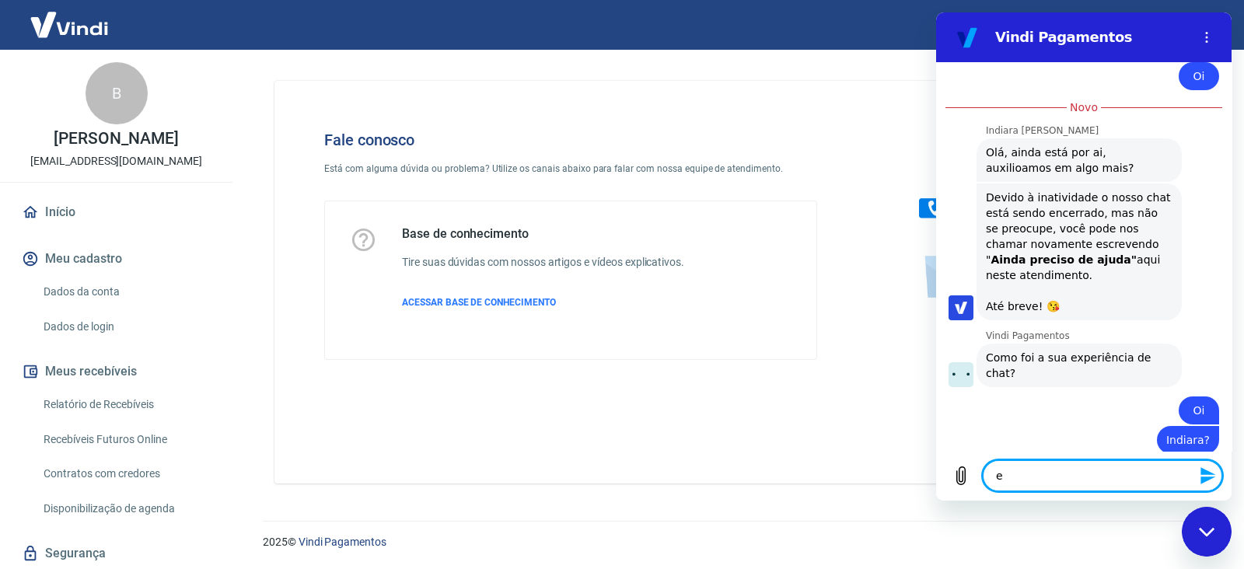
type textarea "x"
type textarea "est"
type textarea "x"
type textarea "esta"
type textarea "x"
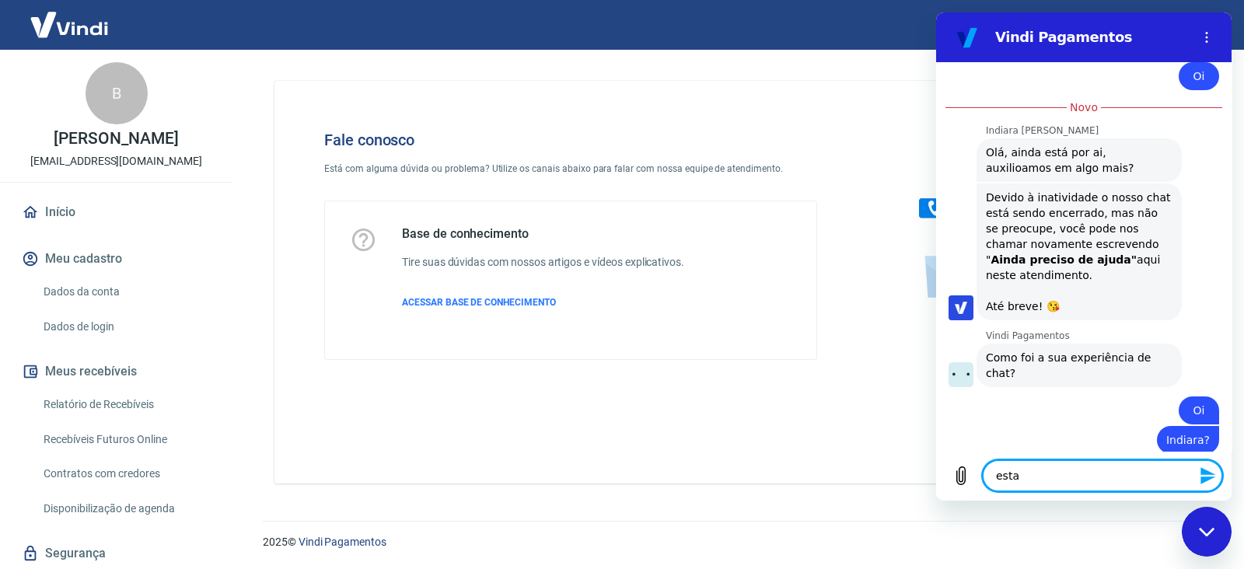
type textarea "estav"
type textarea "x"
type textarea "estava"
type textarea "x"
type textarea "estava"
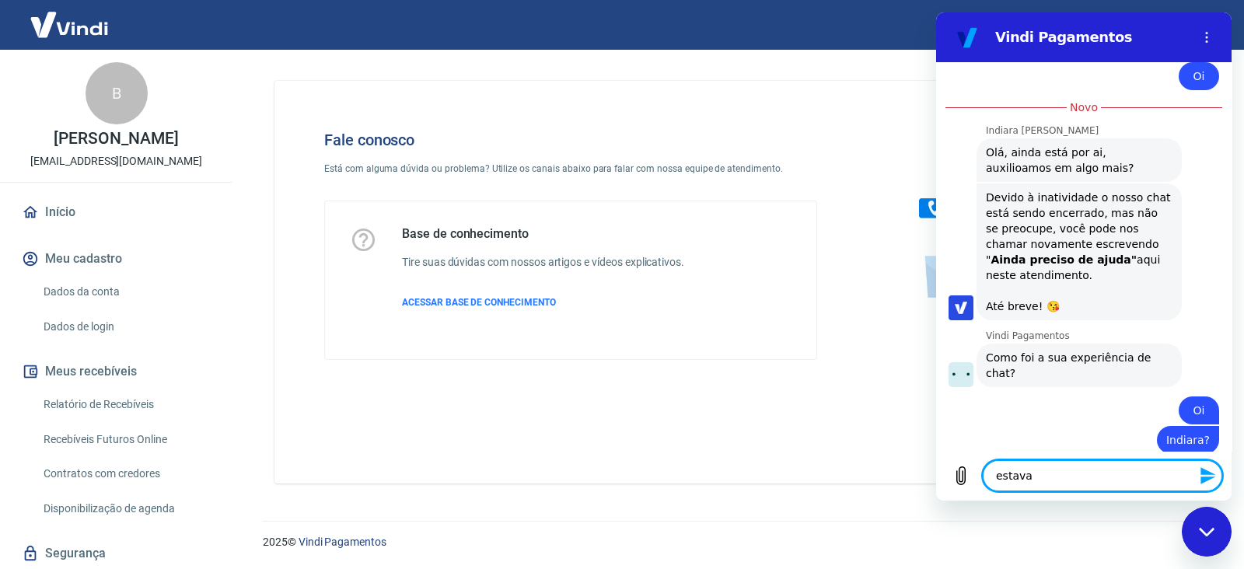
type textarea "x"
type textarea "estava f"
type textarea "x"
type textarea "estava fa"
type textarea "x"
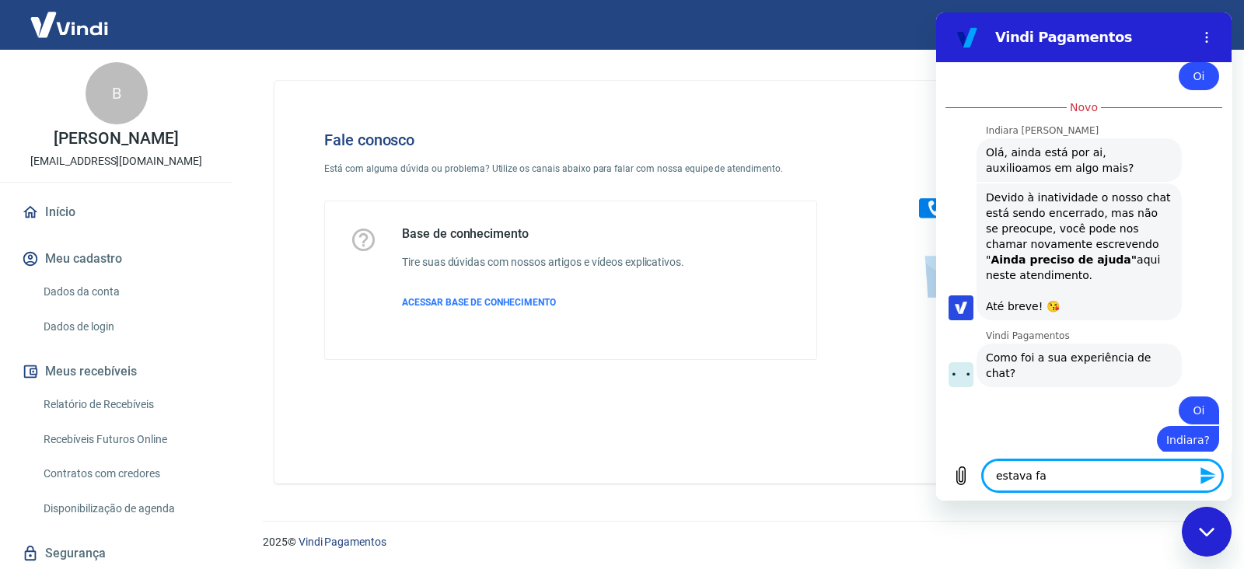
type textarea "estava fal"
type textarea "x"
type textarea "estava fala"
type textarea "x"
type textarea "estava falan"
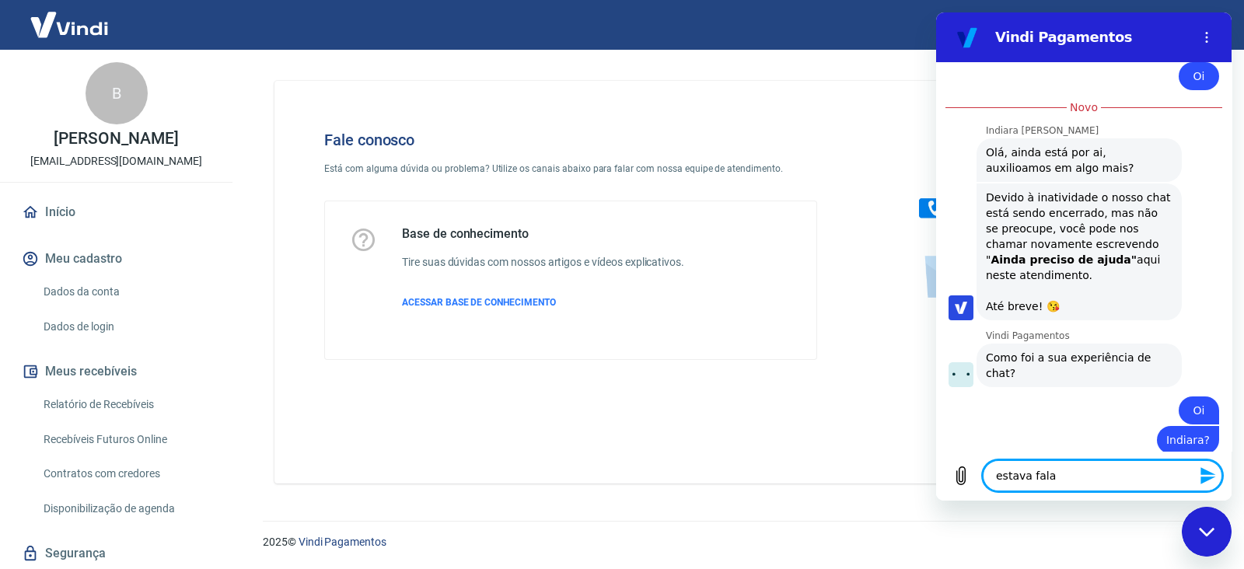
type textarea "x"
type textarea "estava faland"
type textarea "x"
type textarea "estava falando"
type textarea "x"
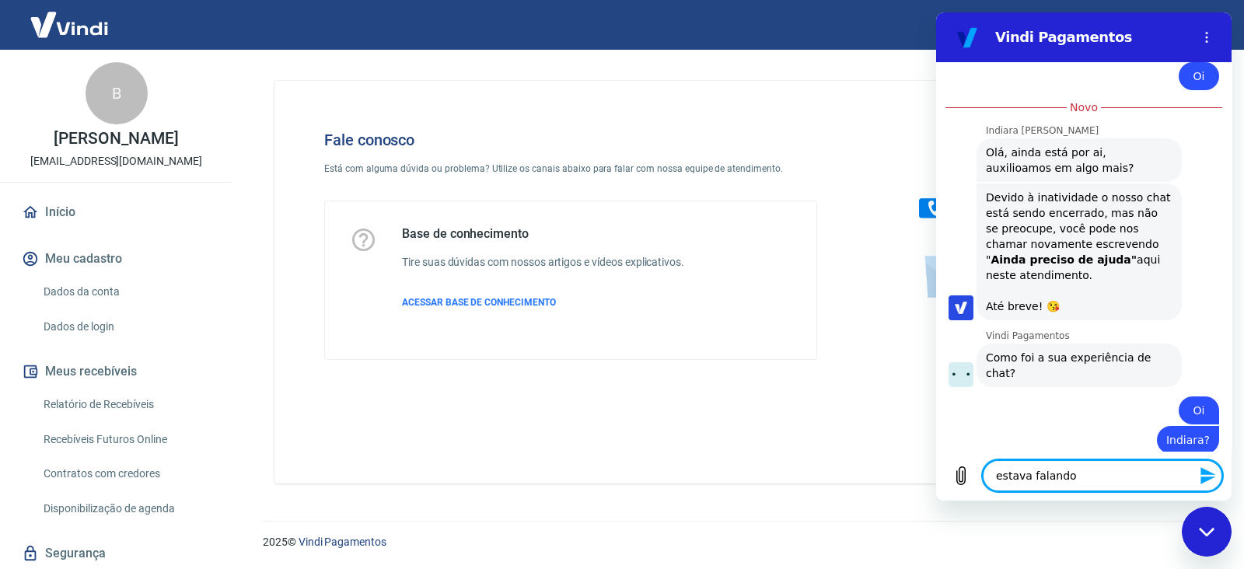
type textarea "estava falando"
type textarea "x"
type textarea "estava falando c"
type textarea "x"
type textarea "estava falando co"
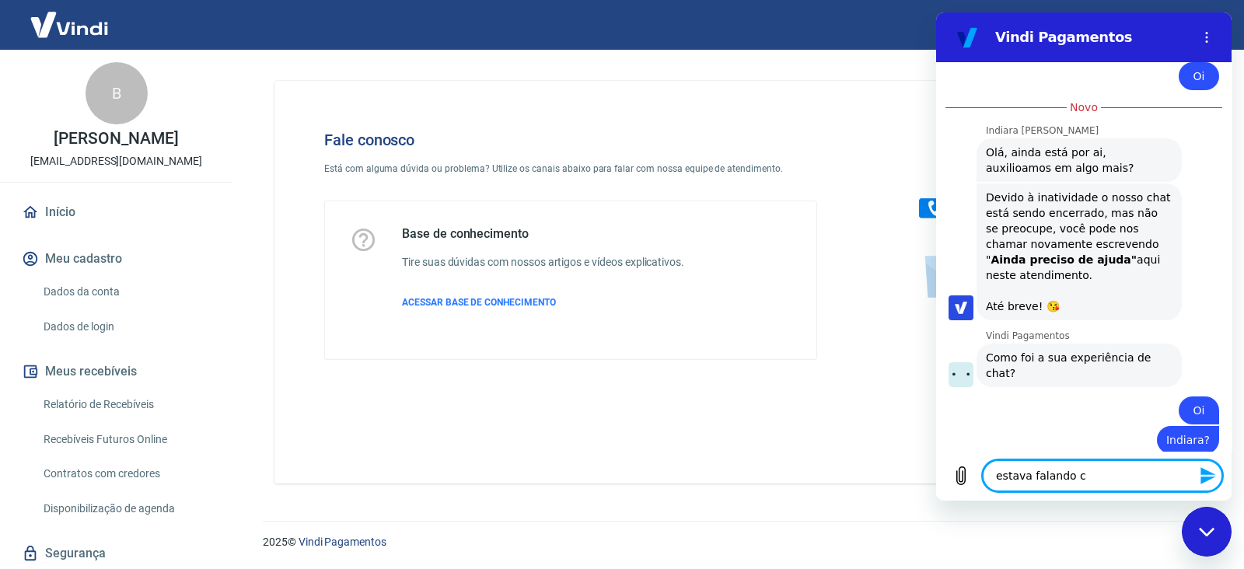
type textarea "x"
type textarea "estava falando com"
type textarea "x"
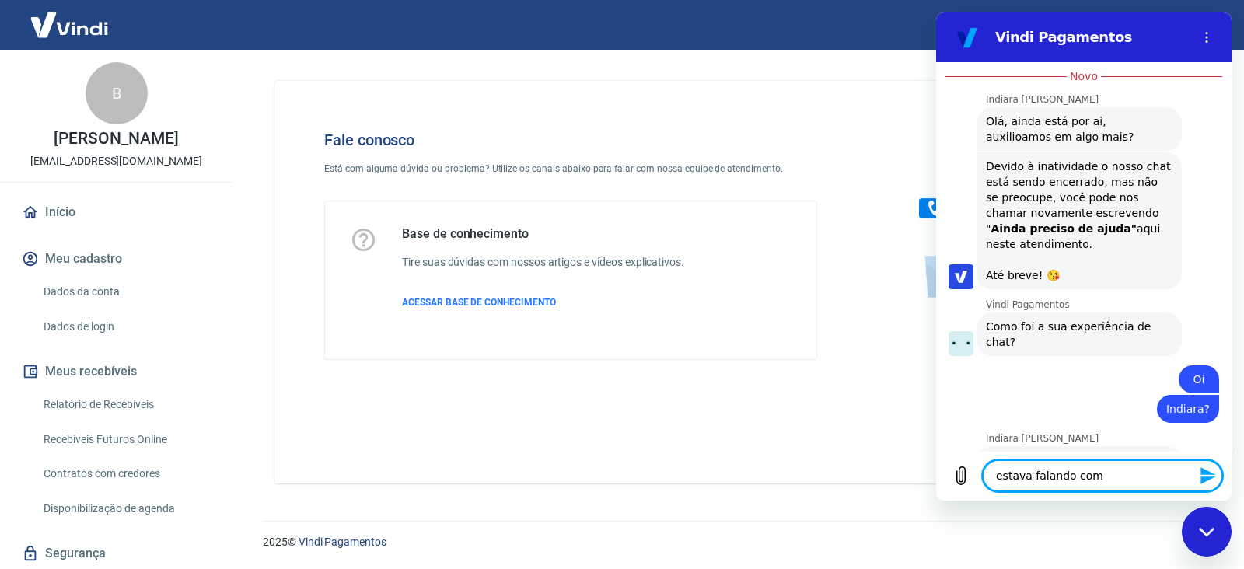
type textarea "estava falando com"
type textarea "x"
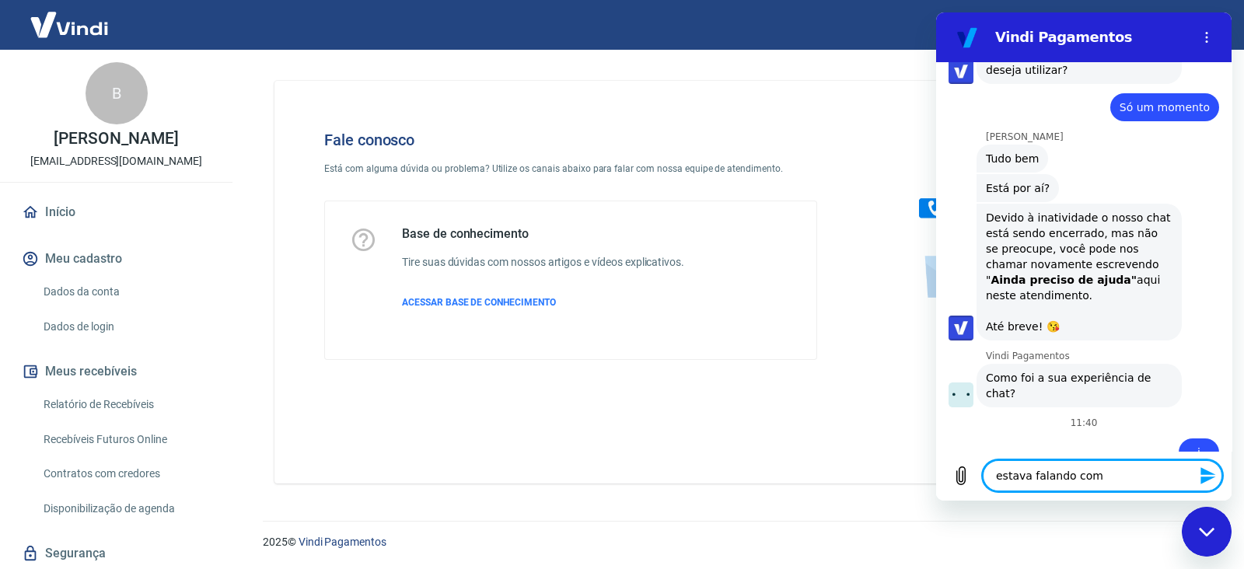
scroll to position [2439, 0]
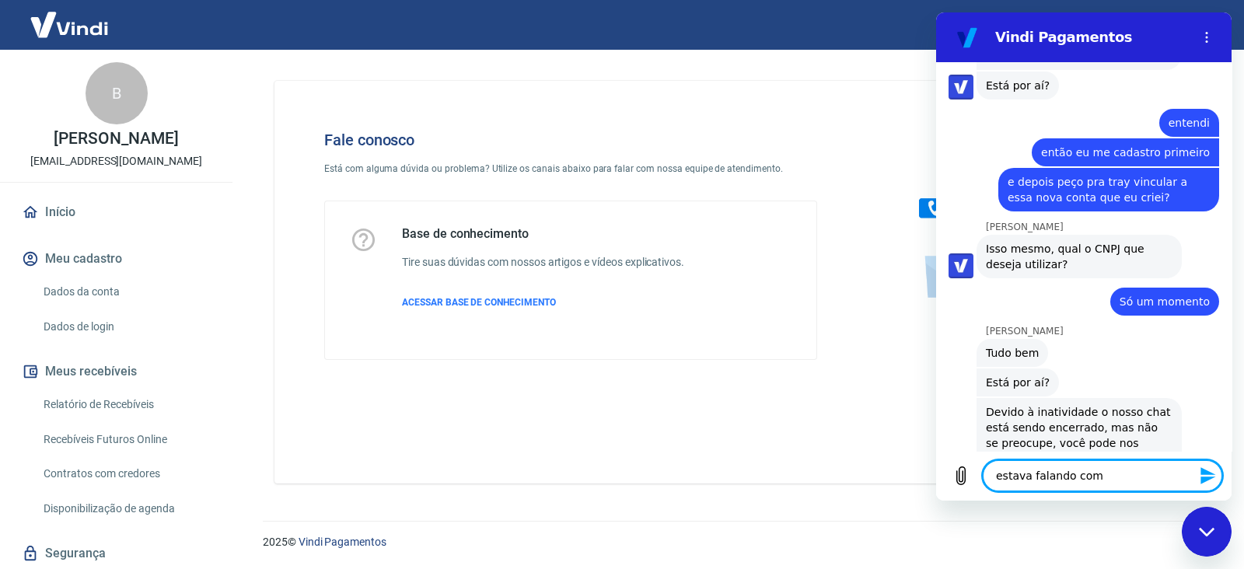
type textarea "estava falando com v"
type textarea "x"
type textarea "estava falando com vi"
type textarea "x"
type textarea "estava falando com viv"
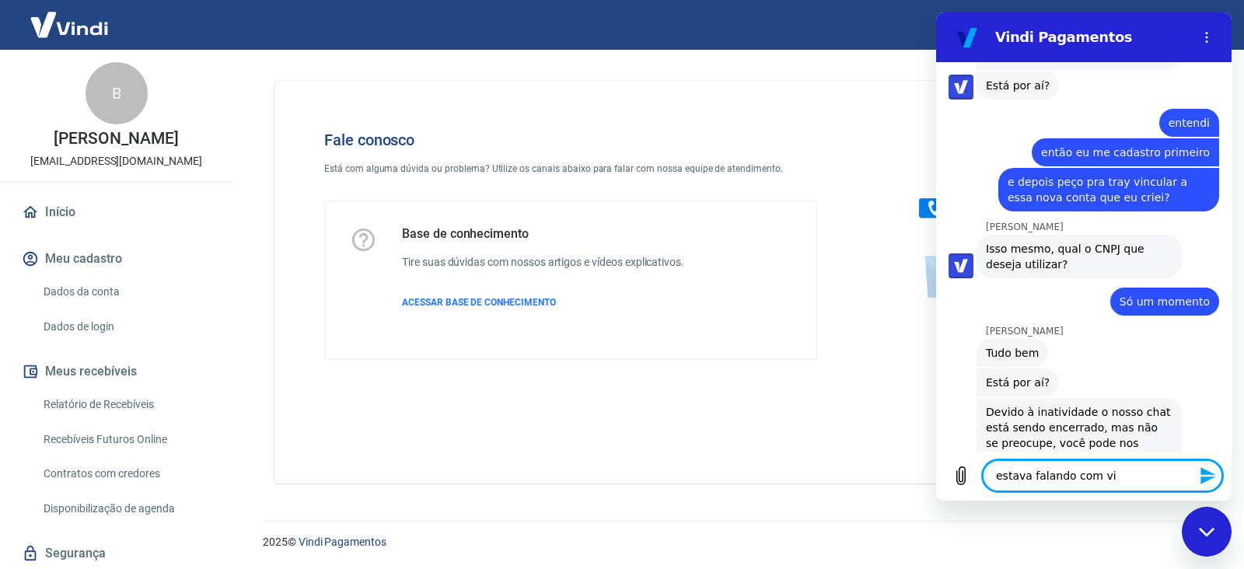
type textarea "x"
type textarea "estava falando com viva"
type textarea "x"
type textarea "estava falando com vivai"
type textarea "x"
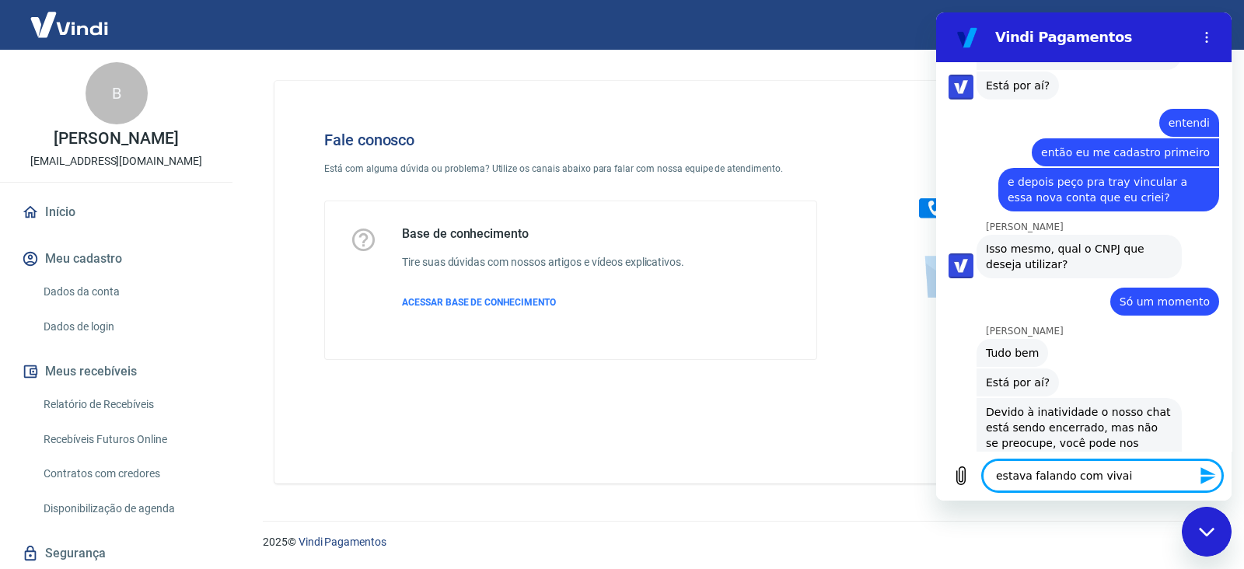
type textarea "estava falando com viva"
type textarea "x"
type textarea "estava falando com viv"
type textarea "x"
type textarea "estava falando com vivi"
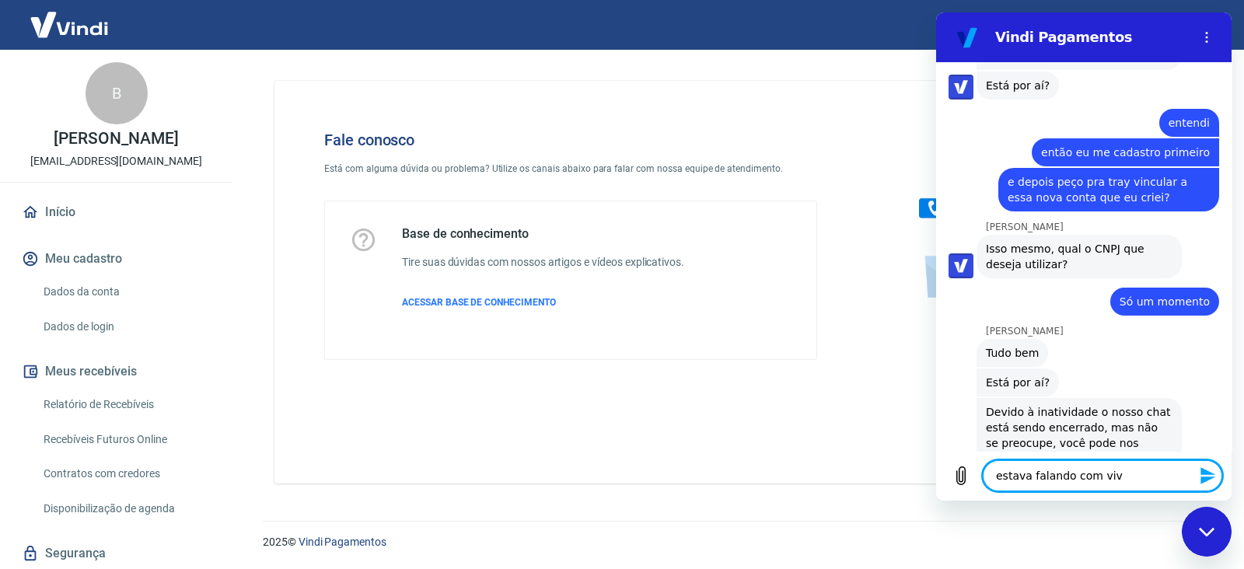
type textarea "x"
type textarea "estava falando com vivia"
type textarea "x"
type textarea "estava falando com vivian"
type textarea "x"
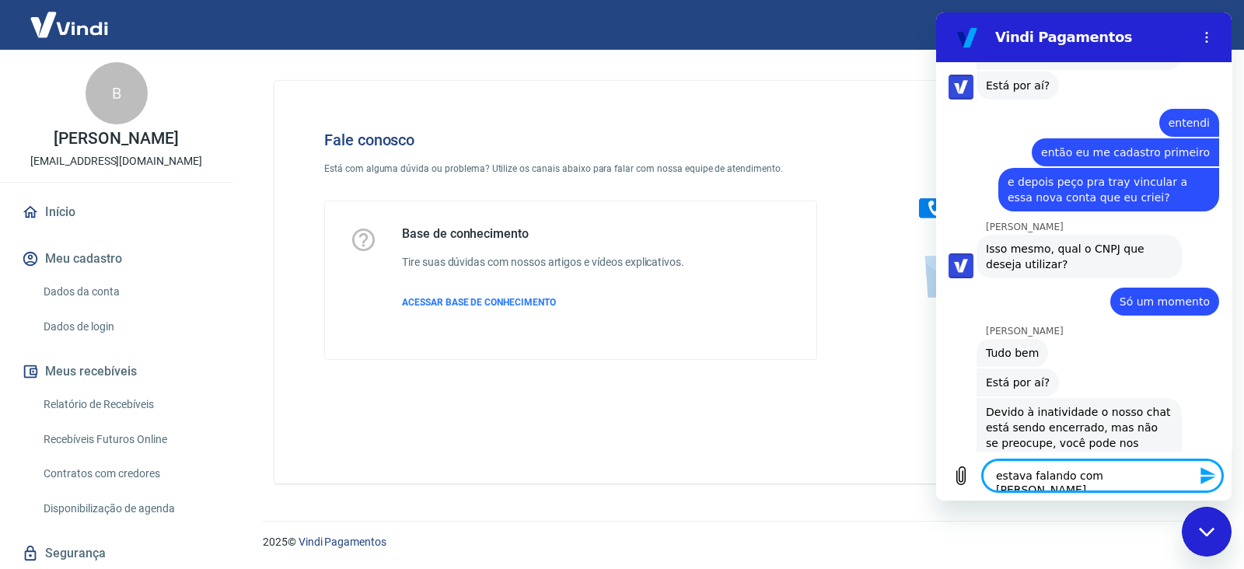
type textarea "estava falando com viviane"
type textarea "x"
type textarea "estava falando com viviane"
type textarea "x"
type textarea "estava falando com viviane e"
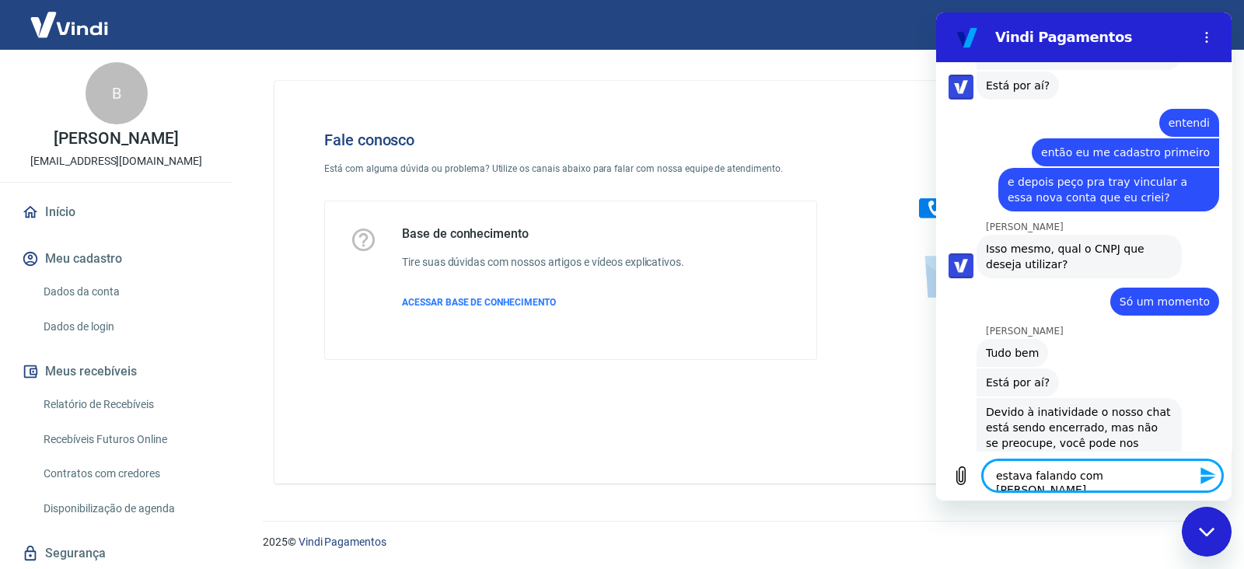
type textarea "x"
type textarea "estava falando com viviane e"
type textarea "x"
type textarea "estava falando com viviane e c"
type textarea "x"
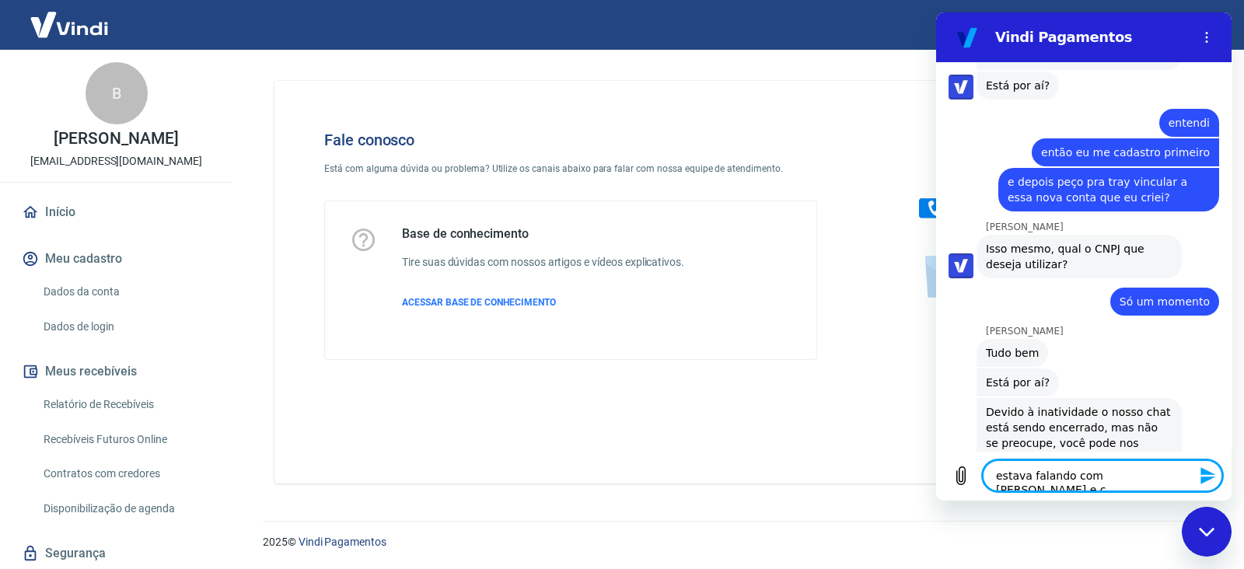
type textarea "estava falando com viviane e ca"
type textarea "x"
type textarea "estava falando com viviane e cai"
type textarea "x"
type textarea "estava falando com viviane e caiu"
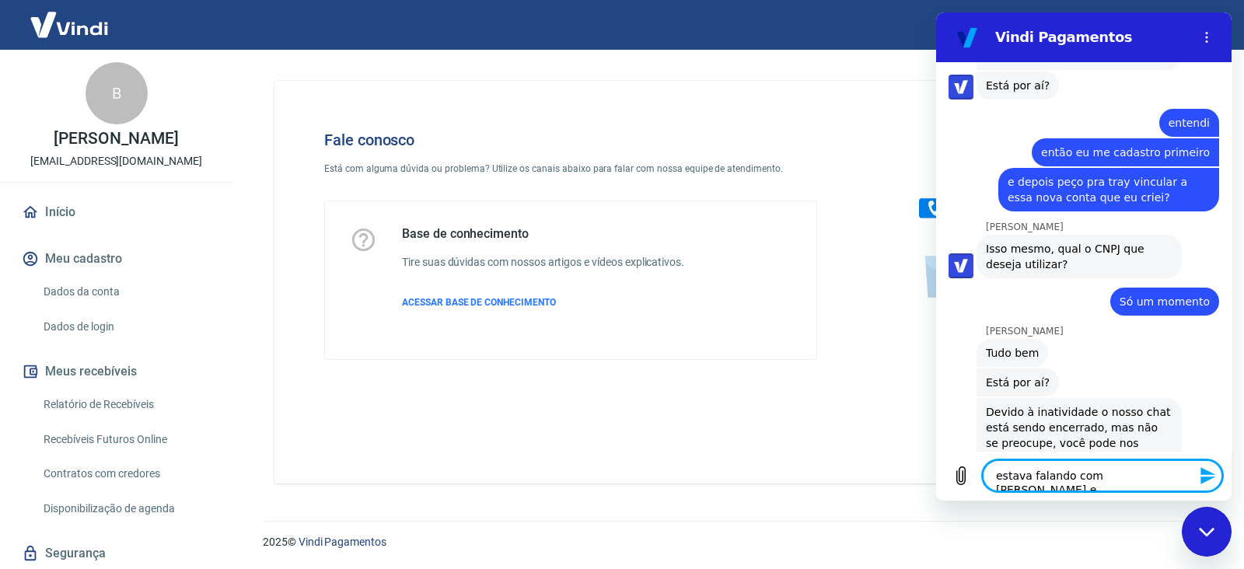
type textarea "x"
type textarea "p"
type textarea "x"
type textarea "po"
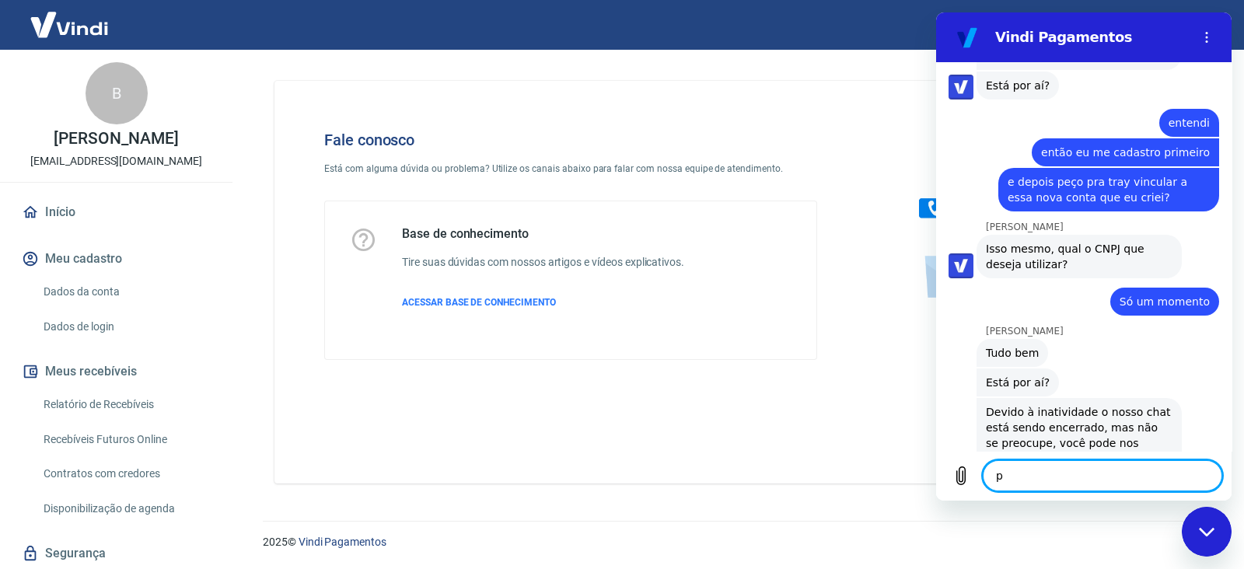
type textarea "x"
type textarea "pod"
type textarea "x"
type textarea "pode"
type textarea "x"
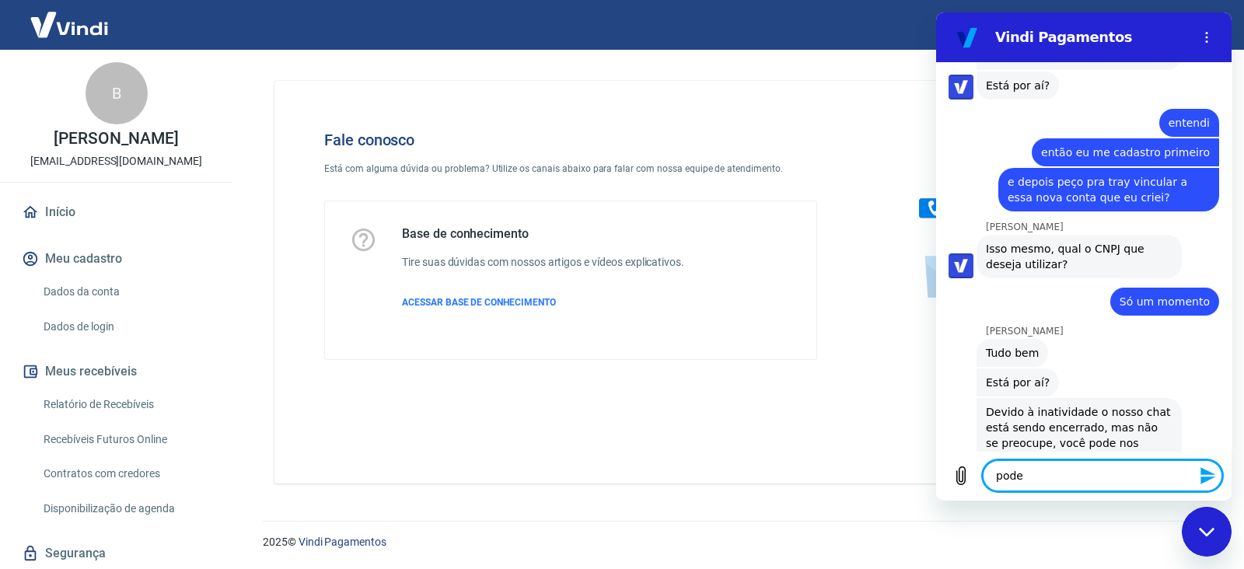
type textarea "pode"
type textarea "x"
type textarea "pode m"
type textarea "x"
type textarea "pode me"
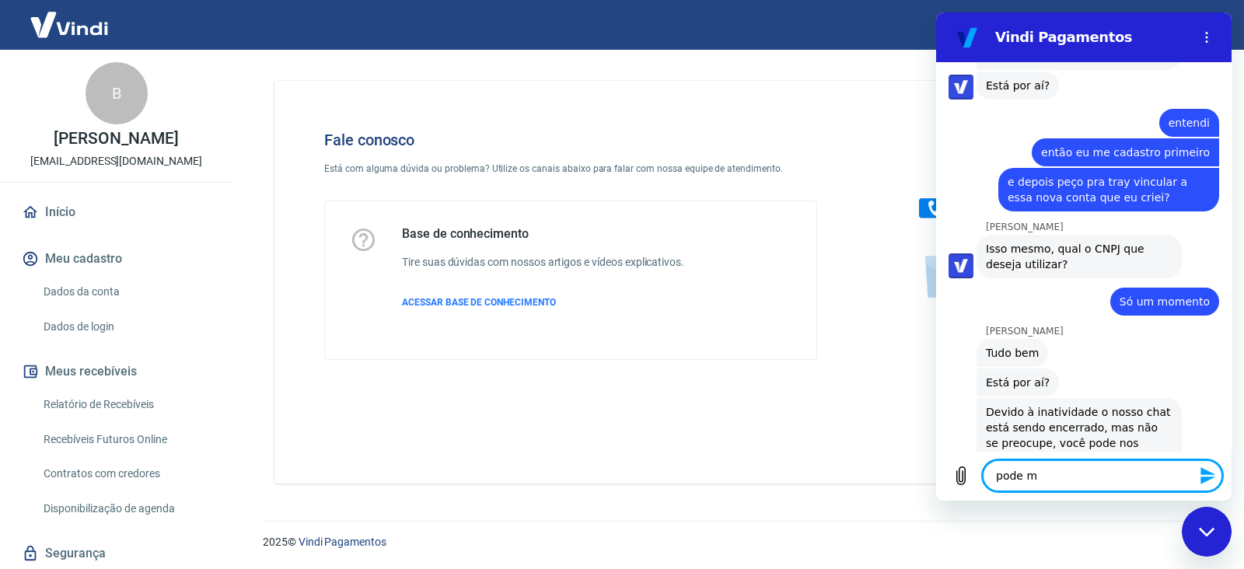
type textarea "x"
type textarea "pode me"
type textarea "x"
type textarea "pode me"
type textarea "x"
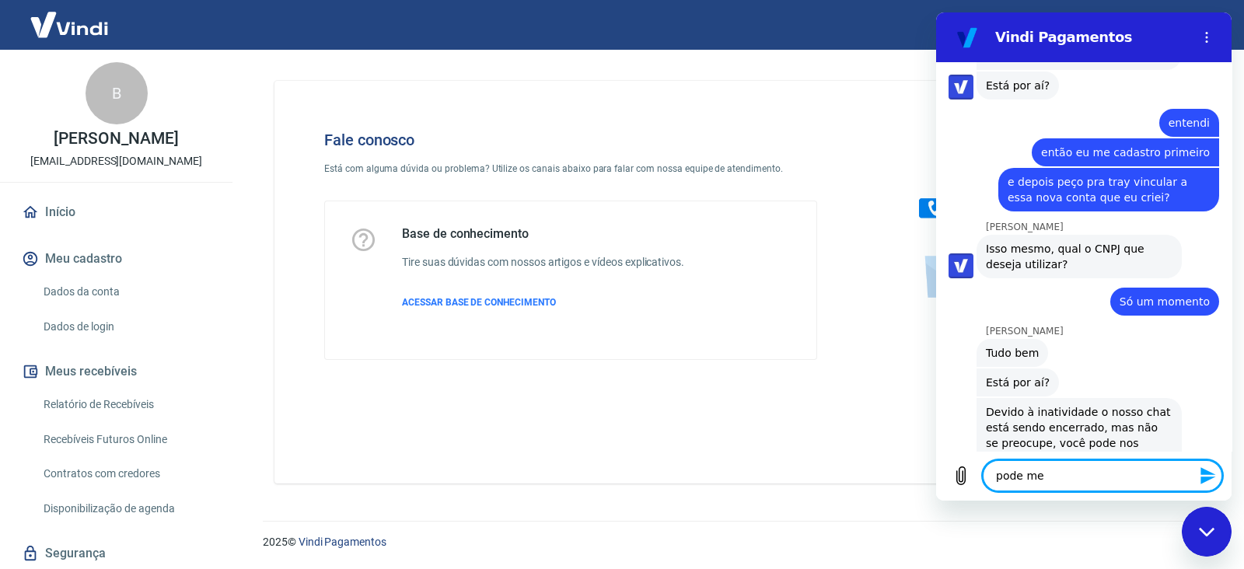
type textarea "pode me"
type textarea "x"
type textarea "pode me t"
type textarea "x"
type textarea "pode me tr"
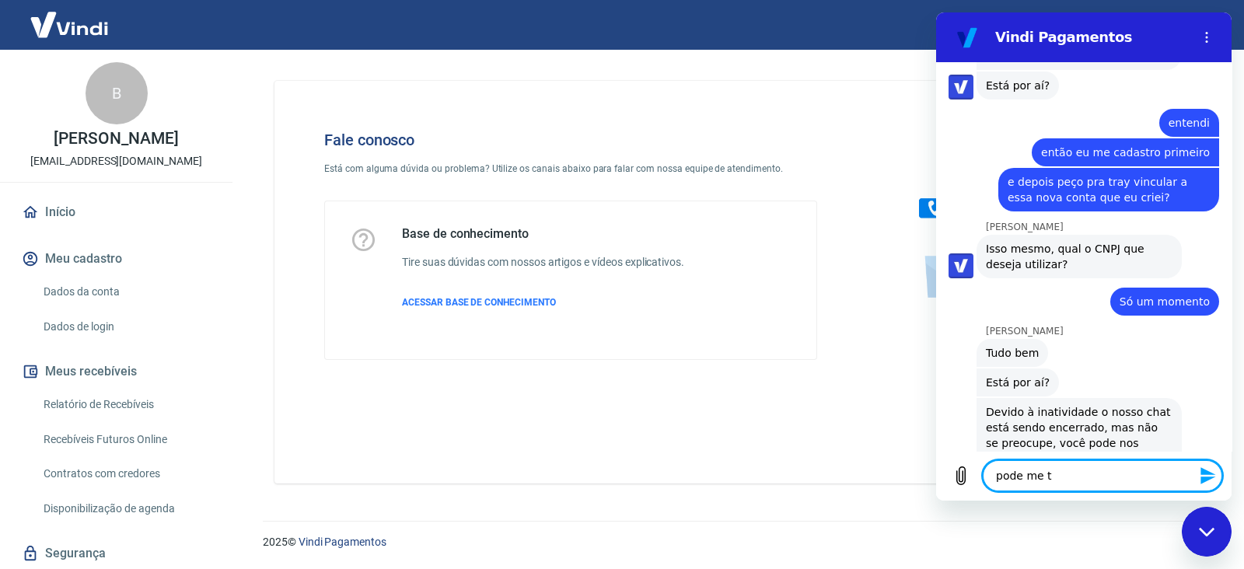
type textarea "x"
type textarea "pode me trn"
type textarea "x"
type textarea "pode me trna"
type textarea "x"
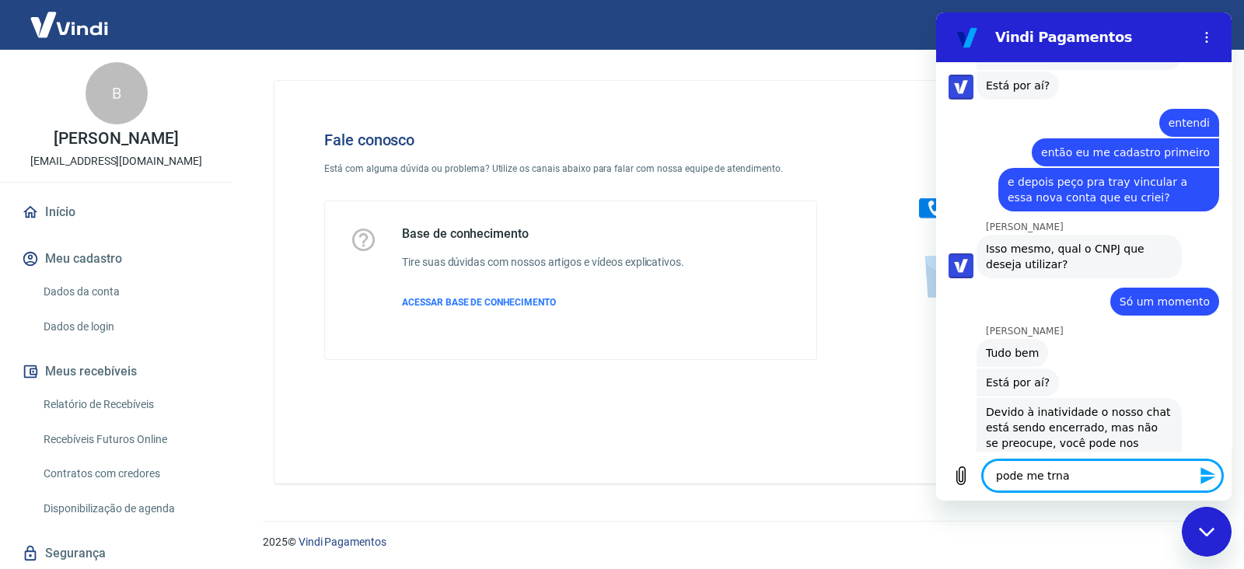
type textarea "pode me trnas"
type textarea "x"
type textarea "pode me trna"
type textarea "x"
type textarea "pode me trn"
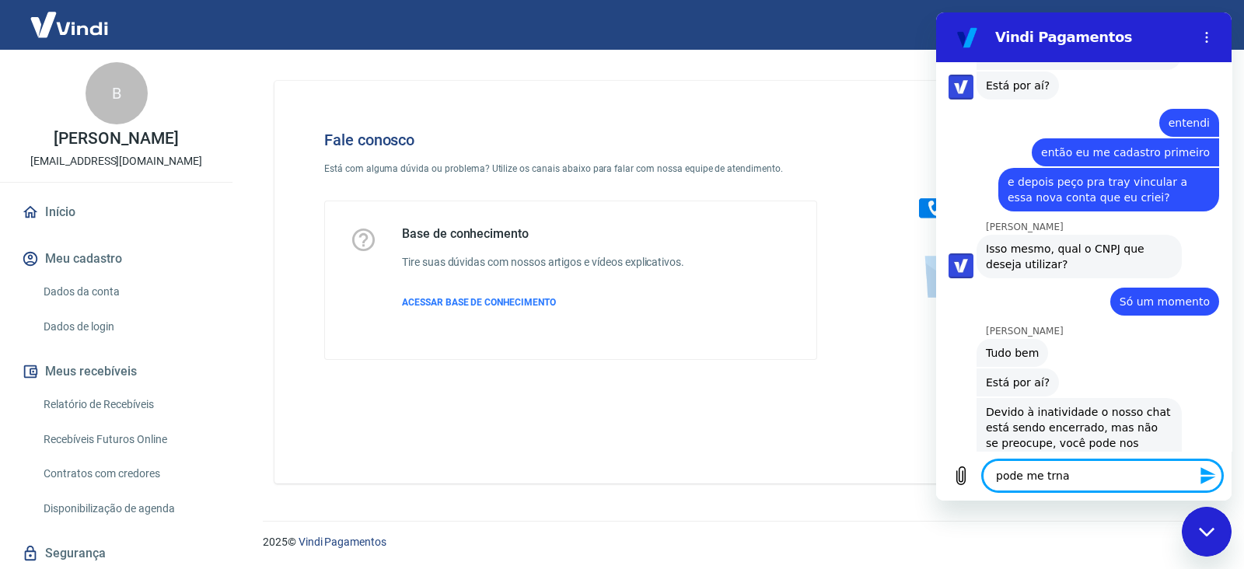
type textarea "x"
type textarea "pode me trna"
type textarea "x"
type textarea "pode me trn"
type textarea "x"
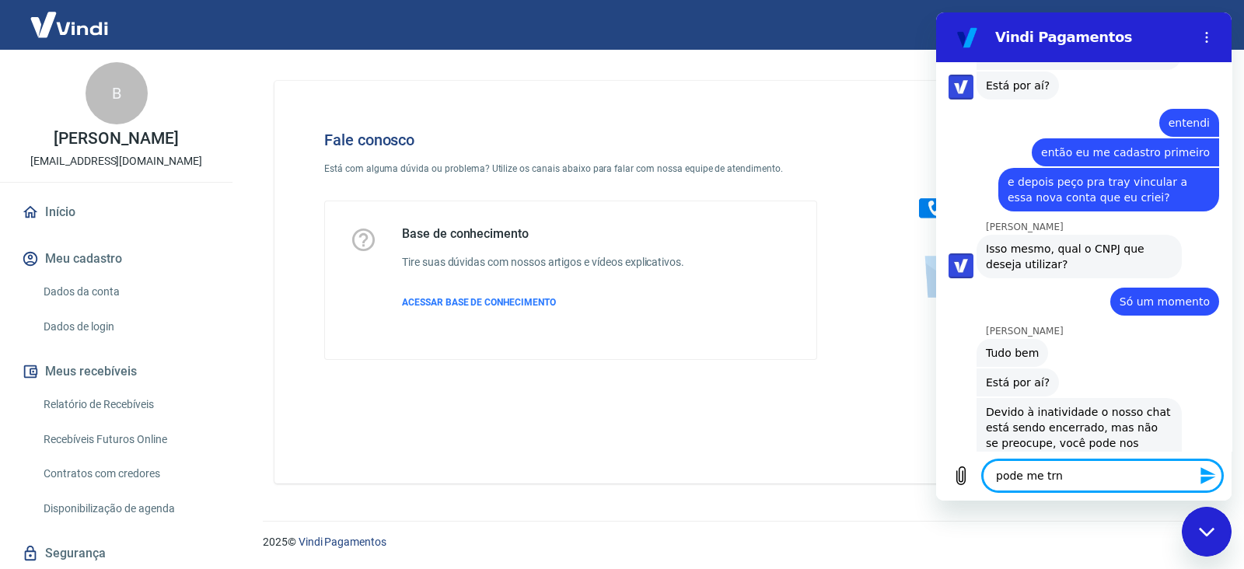
type textarea "pode me tr"
type textarea "x"
type textarea "pode me tra"
type textarea "x"
type textarea "pode me tran"
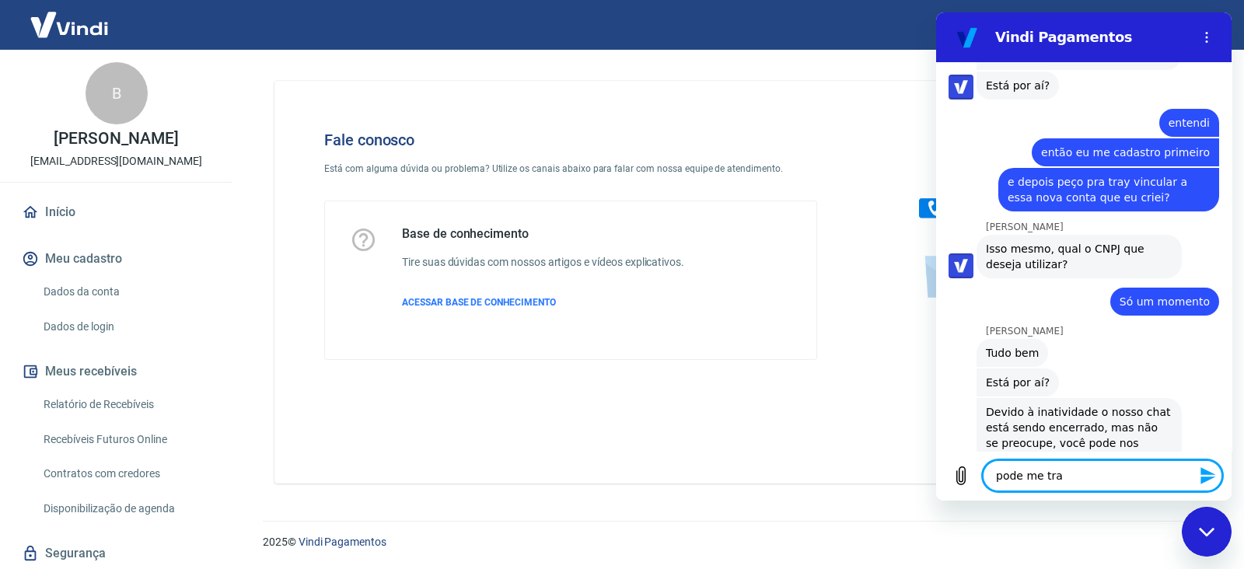
type textarea "x"
type textarea "pode me trans"
type textarea "x"
type textarea "pode me transf"
type textarea "x"
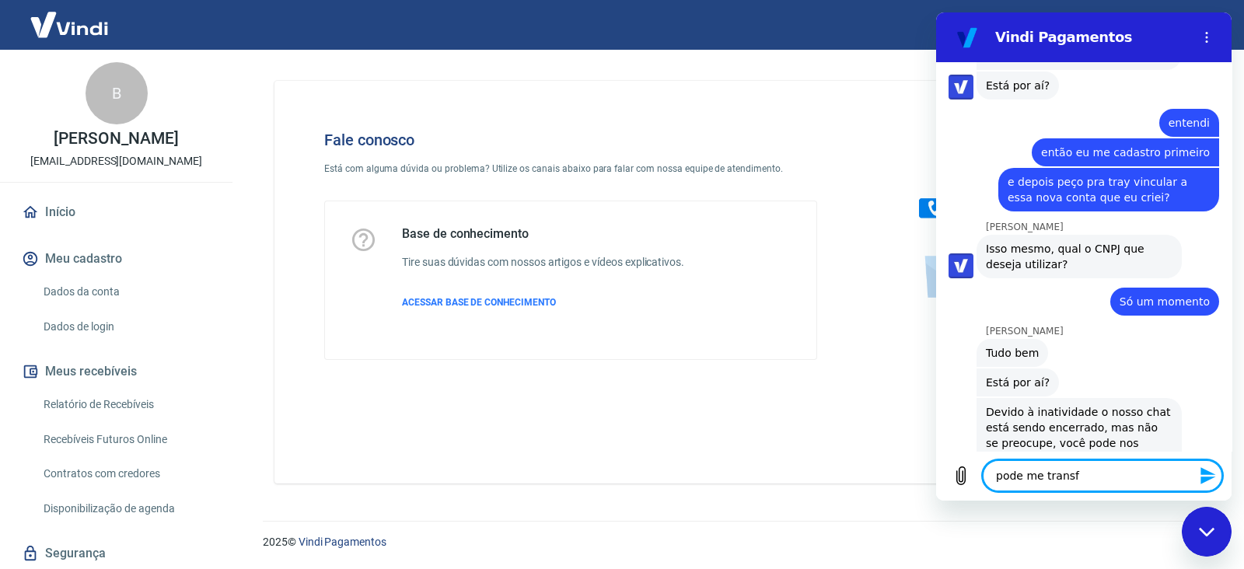
type textarea "pode me transfe"
type textarea "x"
type textarea "pode me transfer"
type textarea "x"
type textarea "pode me transferi"
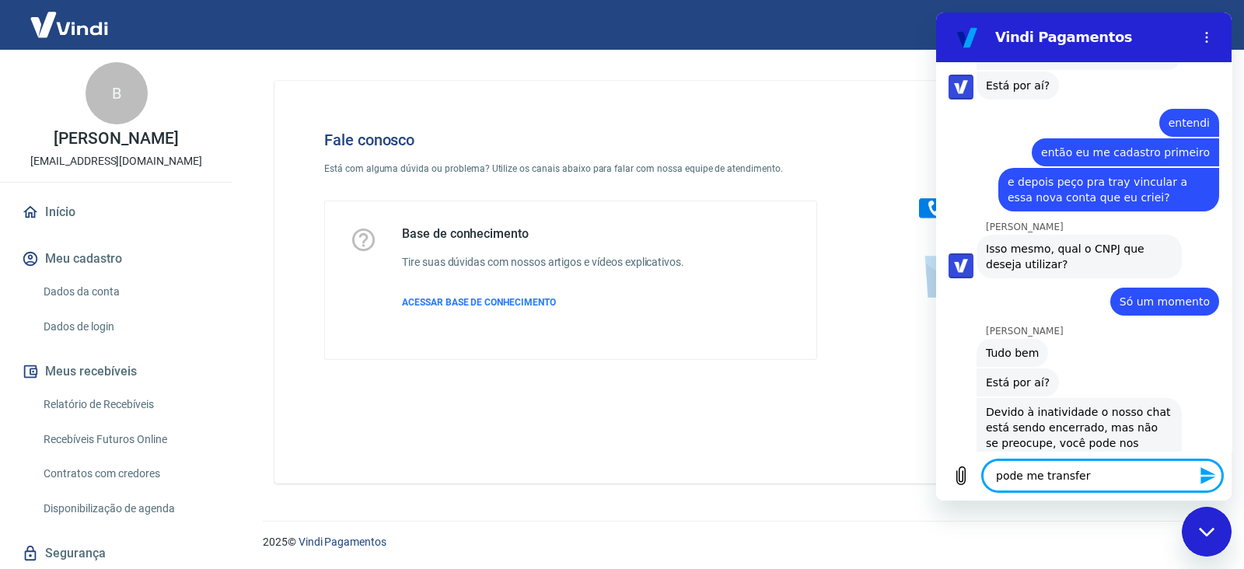
type textarea "x"
type textarea "pode me transferir"
type textarea "x"
type textarea "pode me transferir?"
type textarea "x"
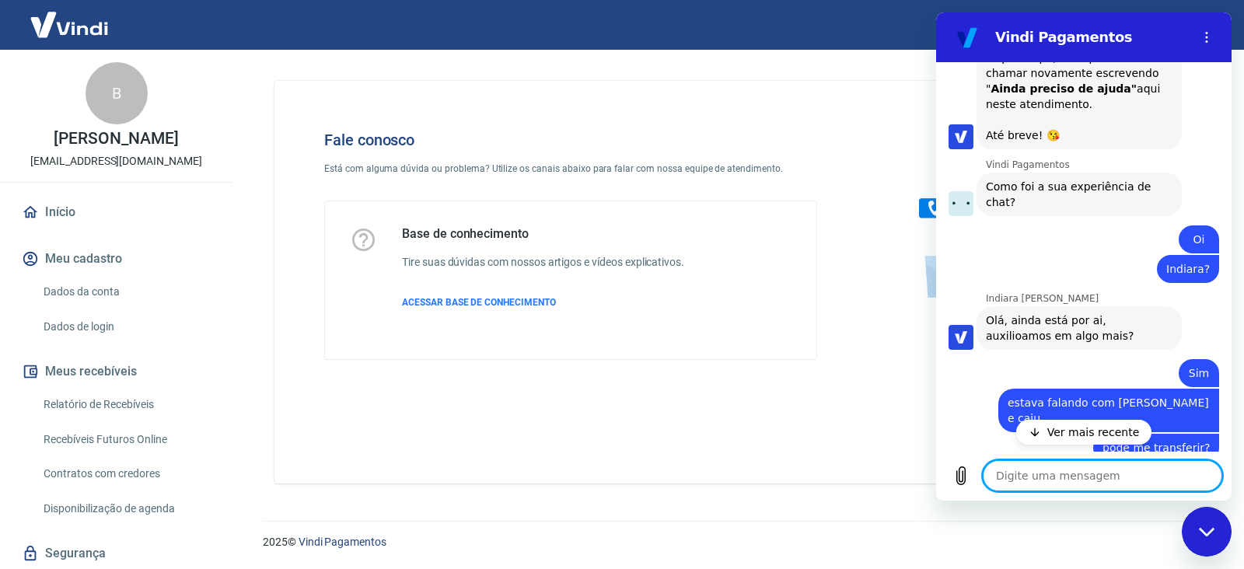
scroll to position [3497, 0]
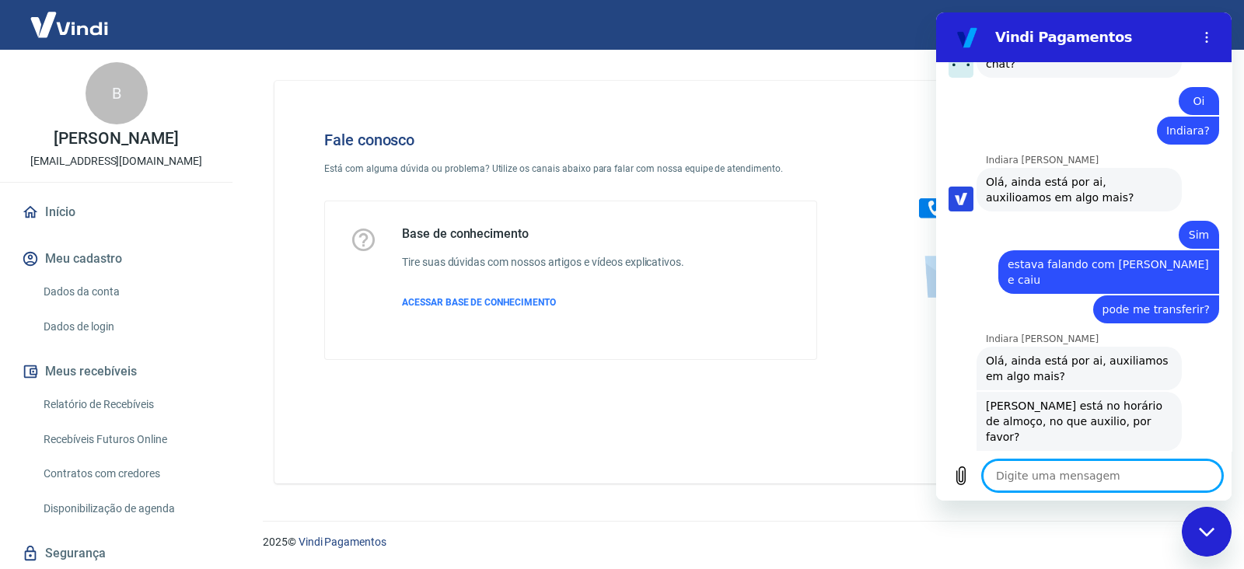
click at [1117, 474] on textarea at bounding box center [1103, 475] width 240 height 31
type textarea "x"
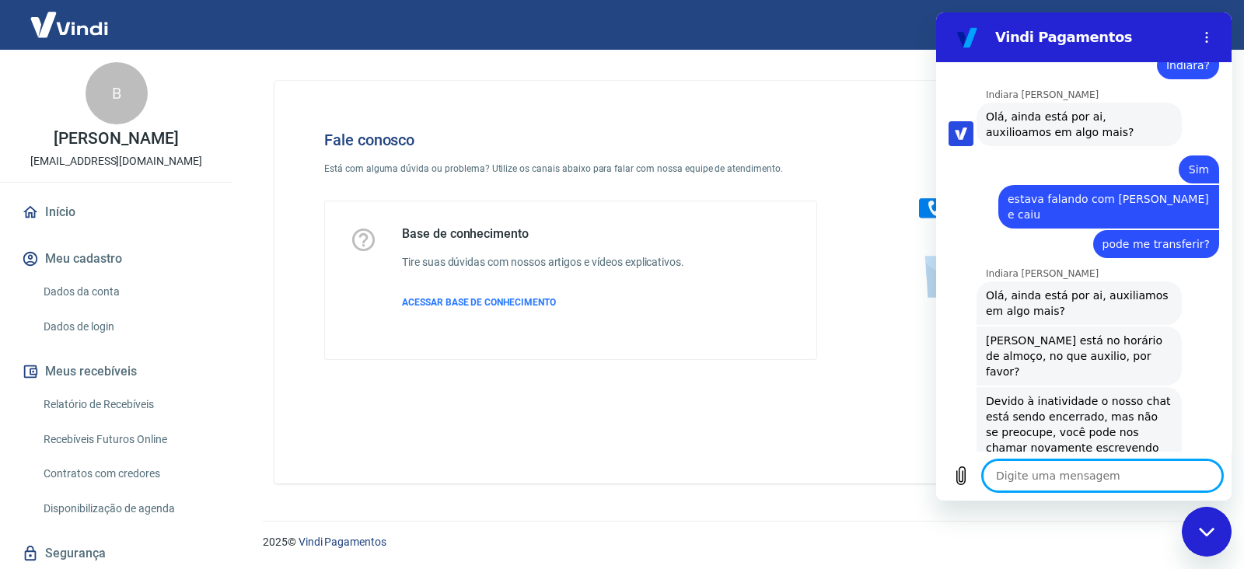
type textarea "O"
type textarea "x"
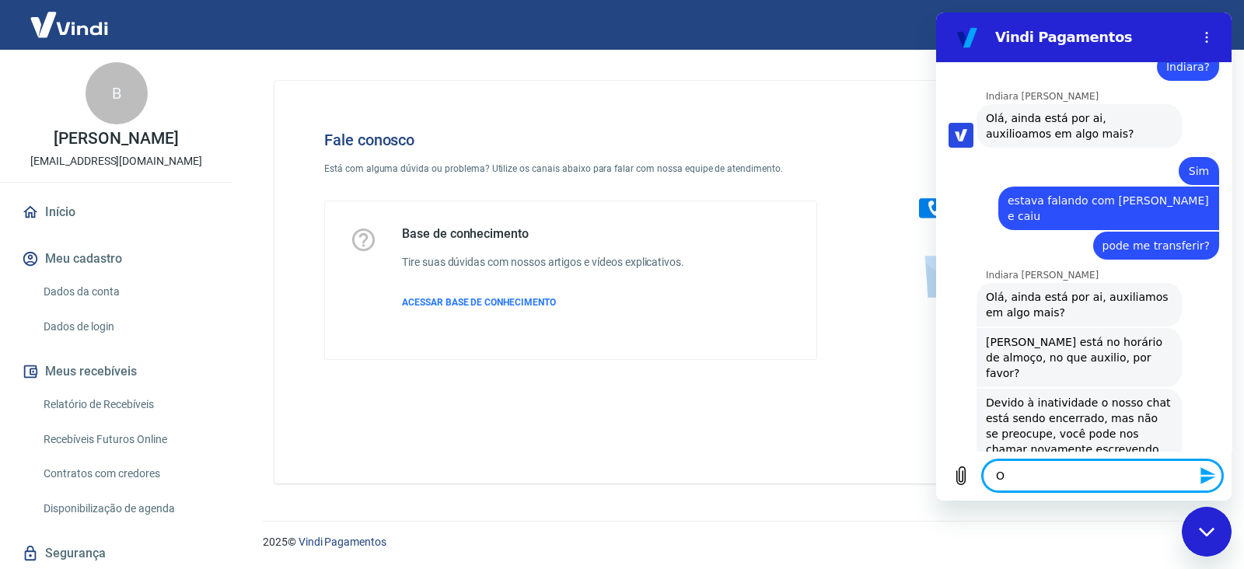
type textarea "OI"
type textarea "x"
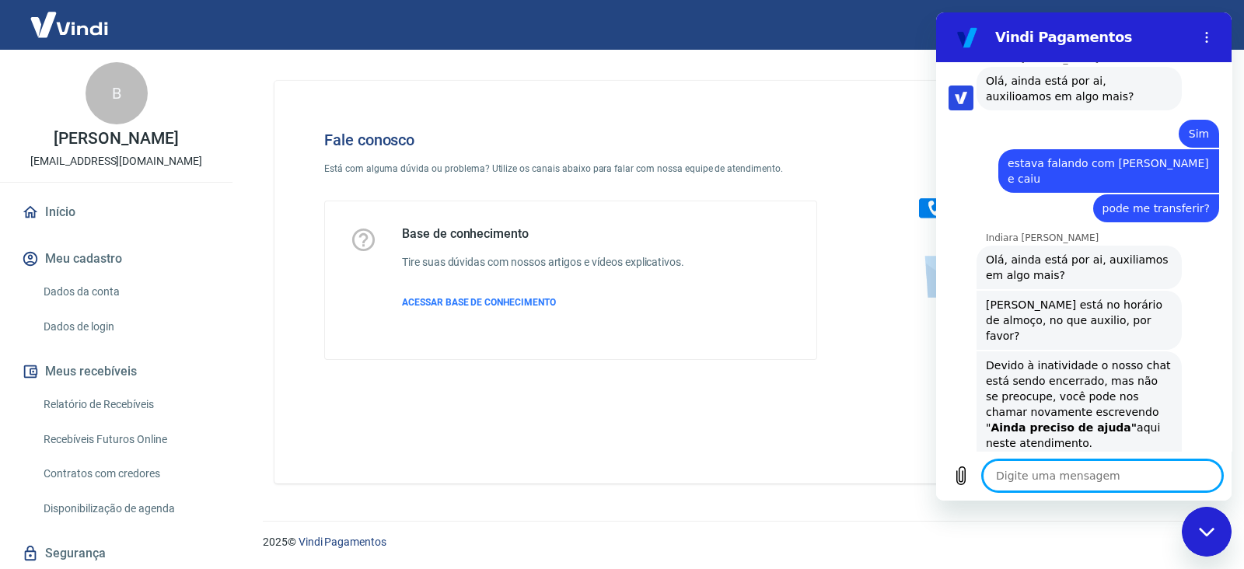
scroll to position [3601, 0]
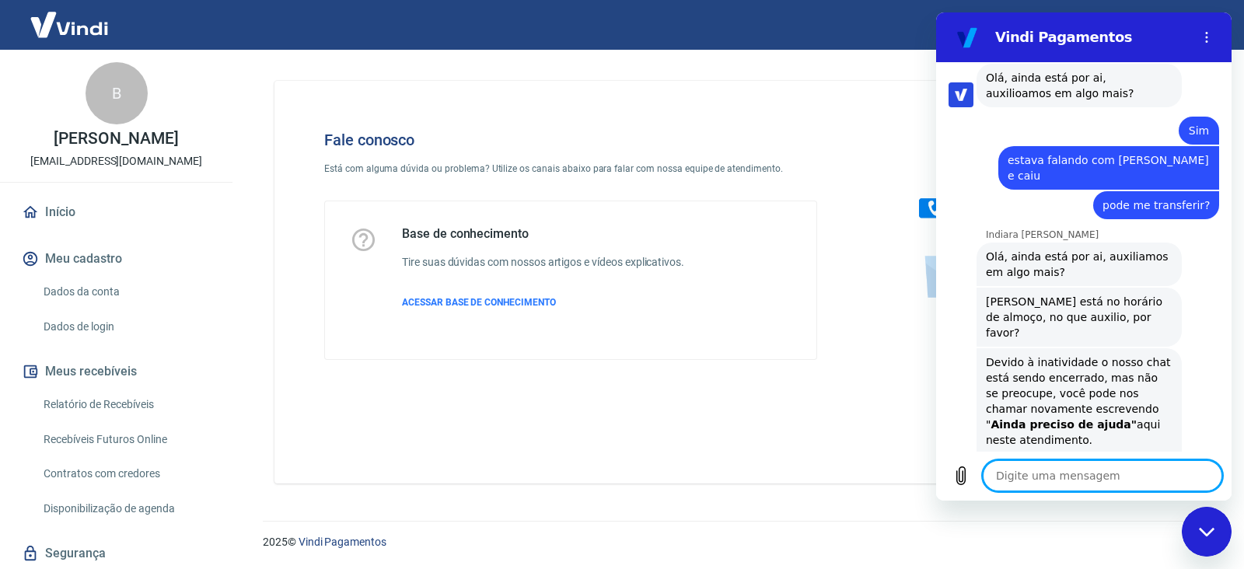
click at [1216, 524] on div "Fechar janela de mensagens" at bounding box center [1207, 532] width 47 height 47
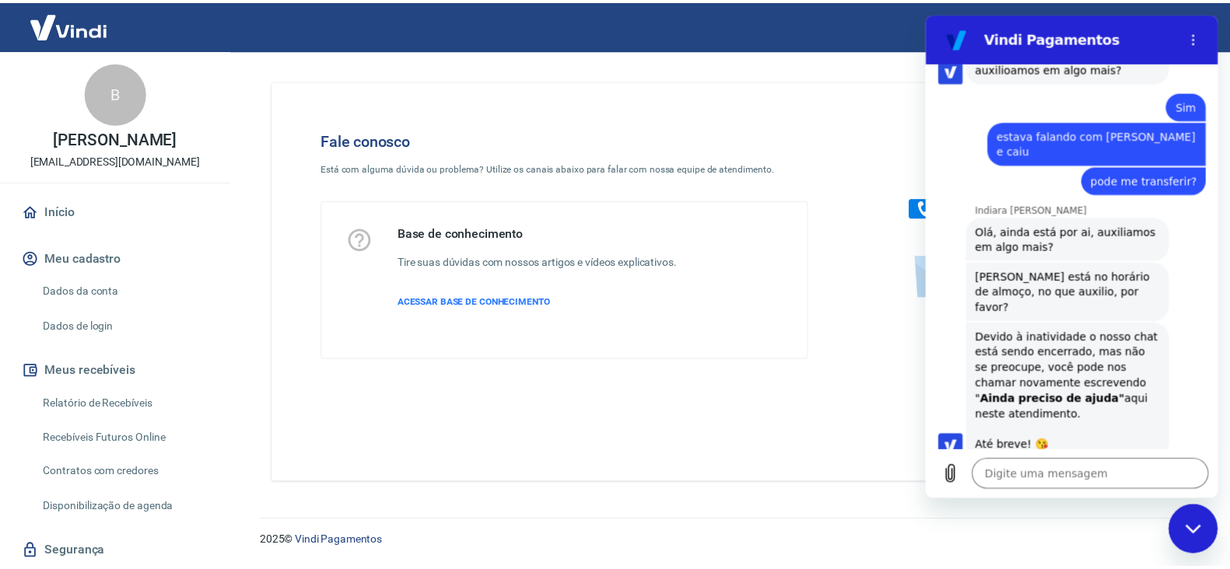
scroll to position [3576, 0]
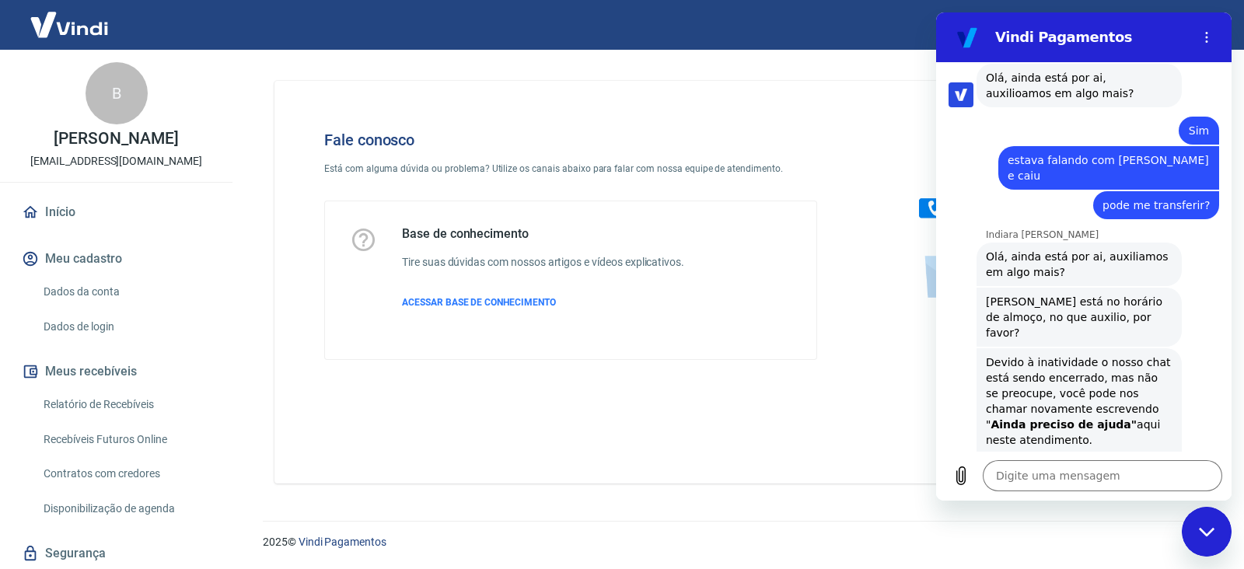
click at [88, 55] on div "B Bruno De Brino Machado brunodebrino1@gmail.com" at bounding box center [116, 116] width 233 height 132
click at [93, 40] on img at bounding box center [69, 24] width 101 height 47
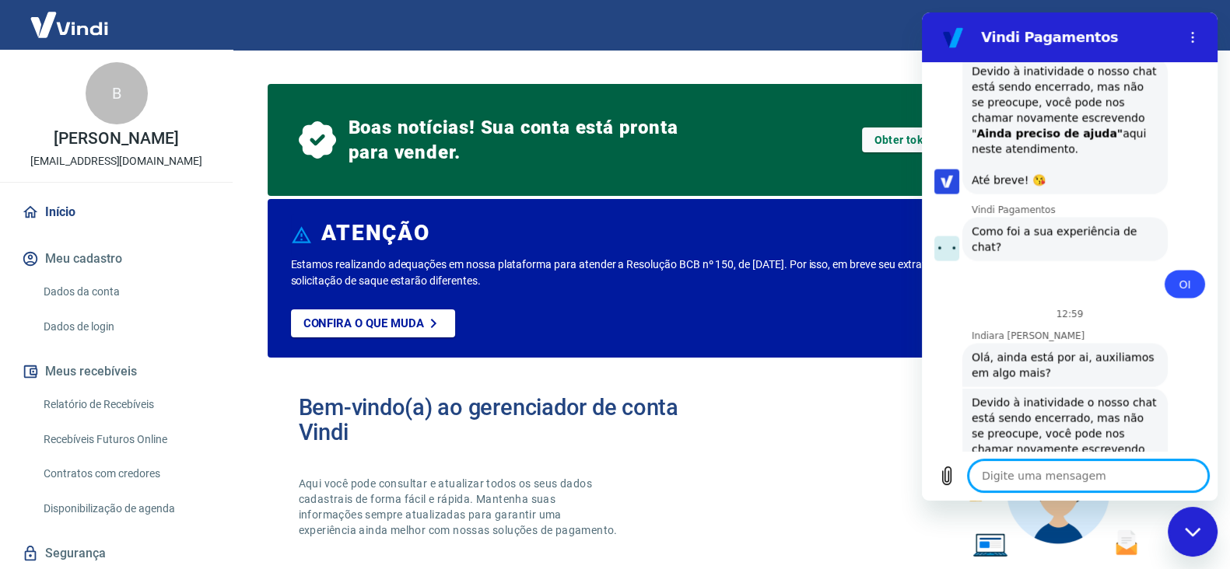
scroll to position [3905, 0]
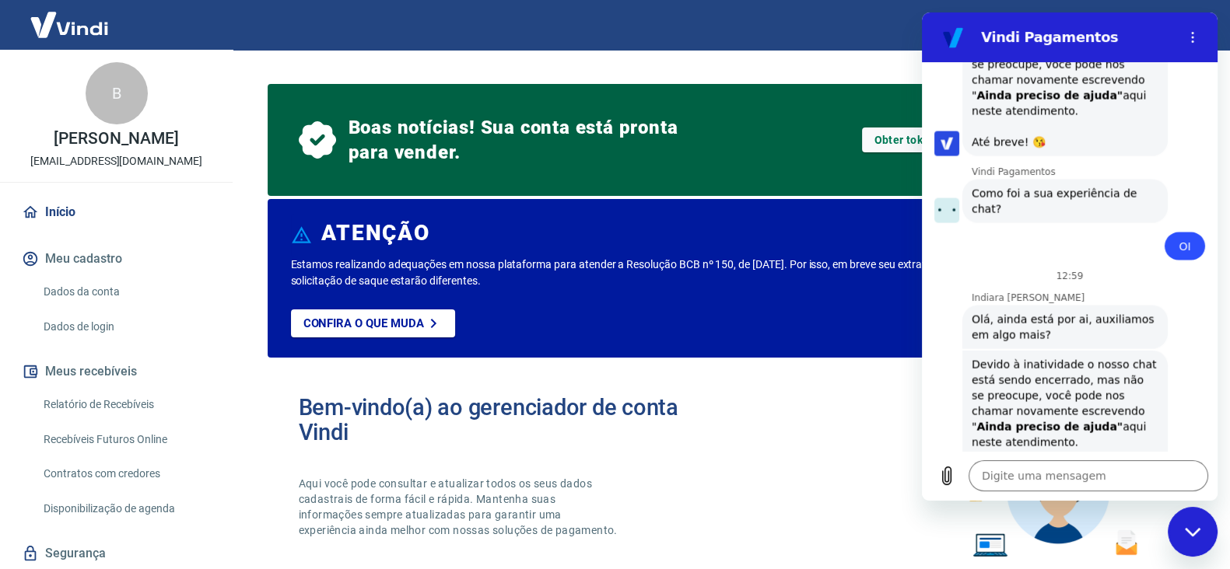
click at [1116, 28] on h2 "Vindi Pagamentos" at bounding box center [1076, 37] width 190 height 19
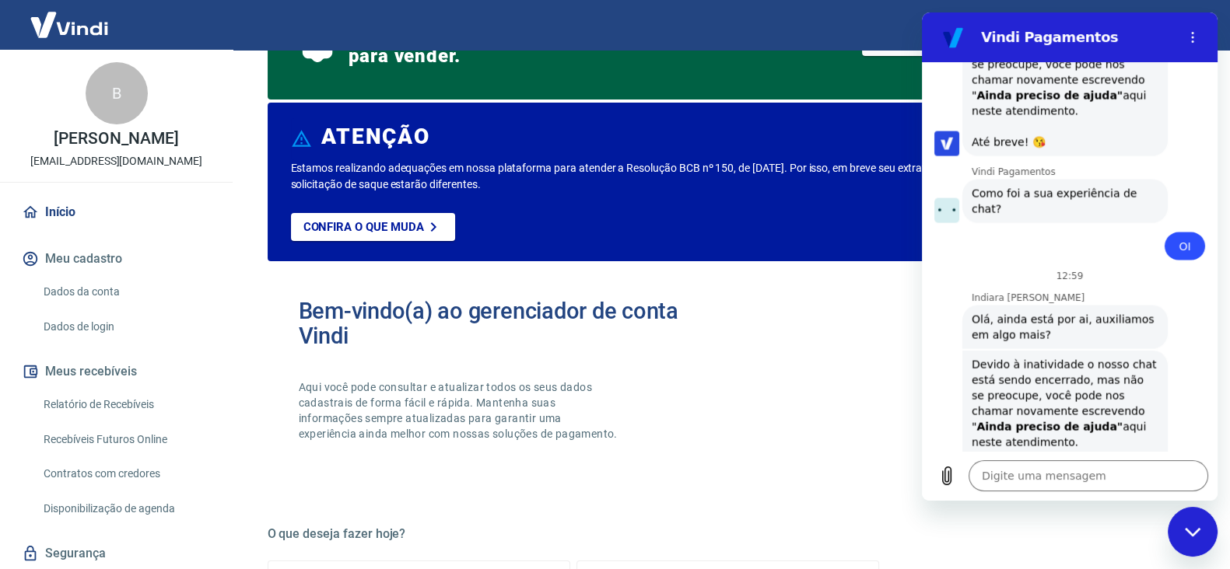
scroll to position [0, 0]
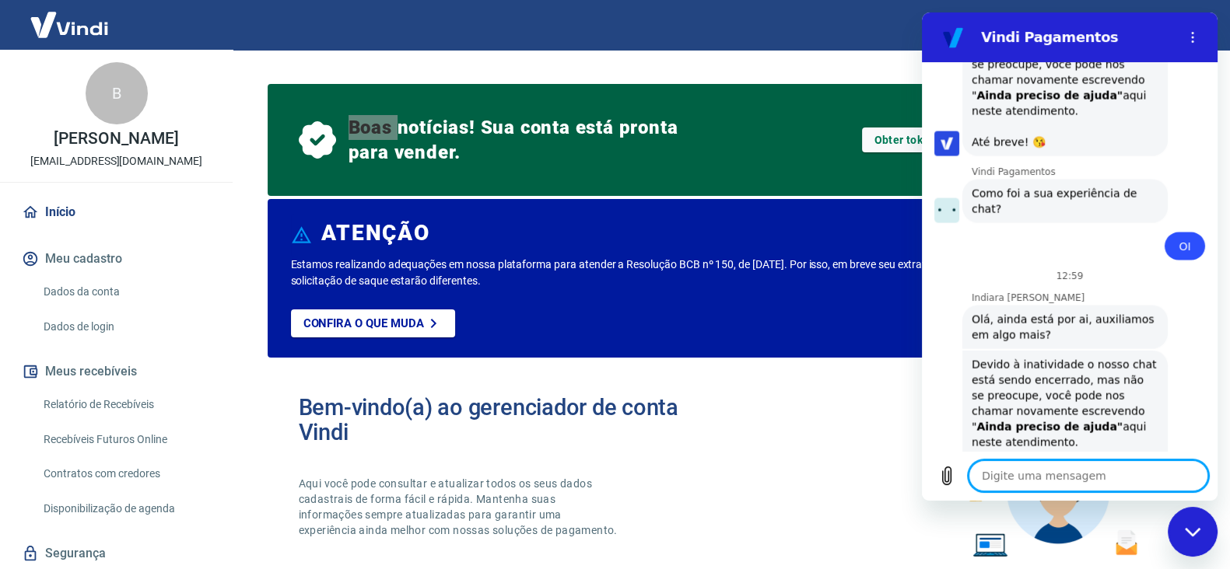
click at [1035, 475] on textarea at bounding box center [1088, 475] width 240 height 31
click at [1185, 516] on div "Fechar janela de mensagens" at bounding box center [1192, 532] width 47 height 47
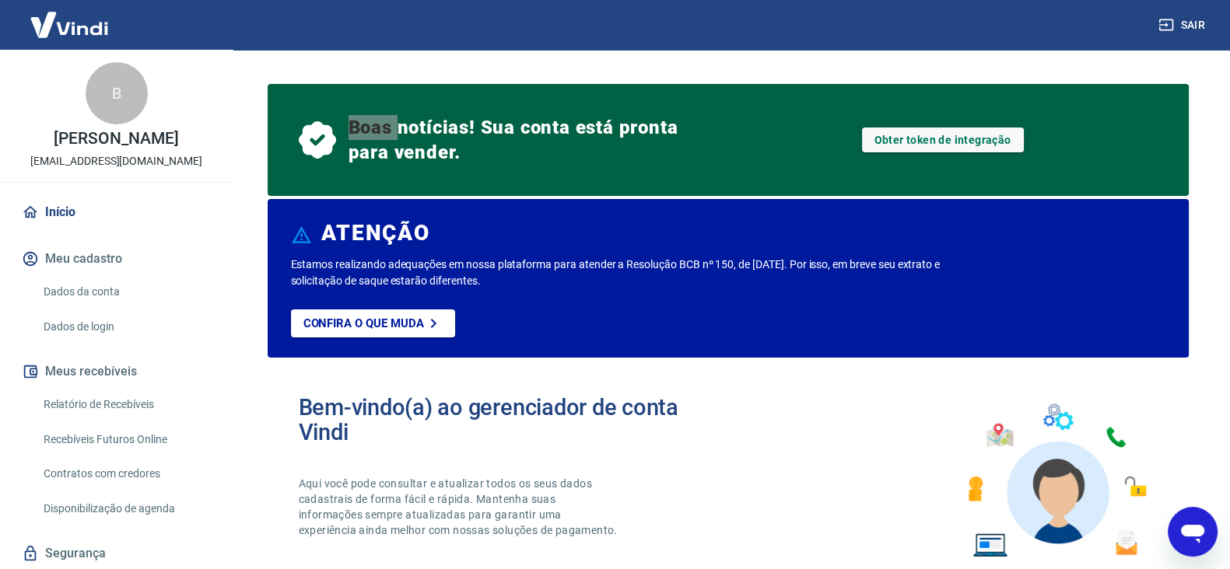
click at [1200, 536] on icon "Abrir janela de mensagens" at bounding box center [1192, 534] width 23 height 19
type textarea "x"
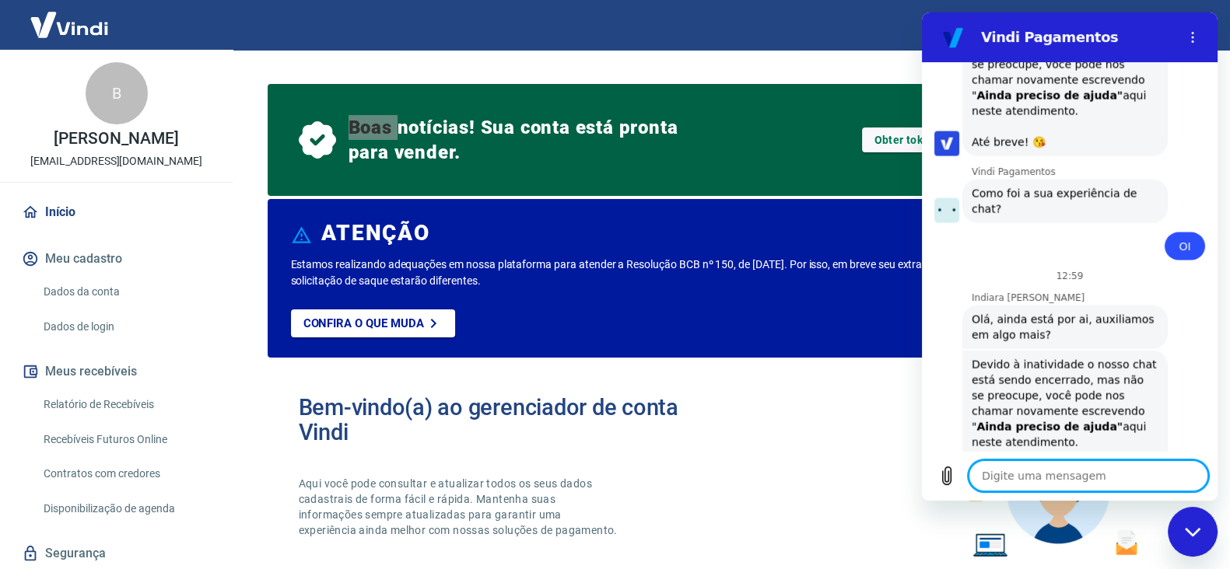
click at [1091, 472] on textarea at bounding box center [1088, 475] width 240 height 31
type textarea "O"
type textarea "x"
type textarea "Oi"
type textarea "x"
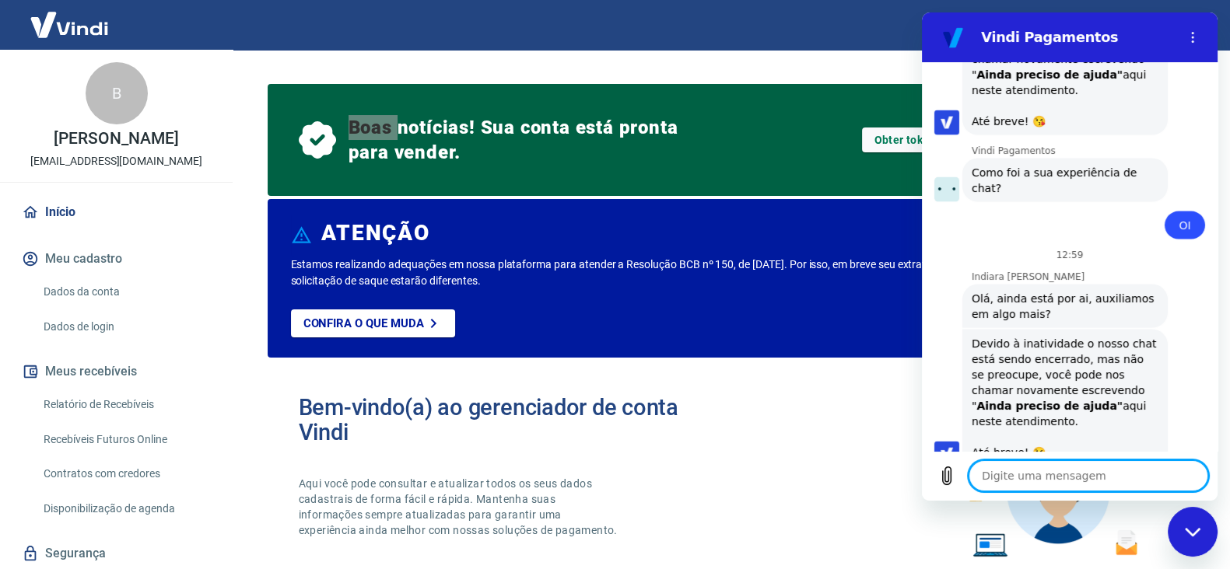
scroll to position [3929, 0]
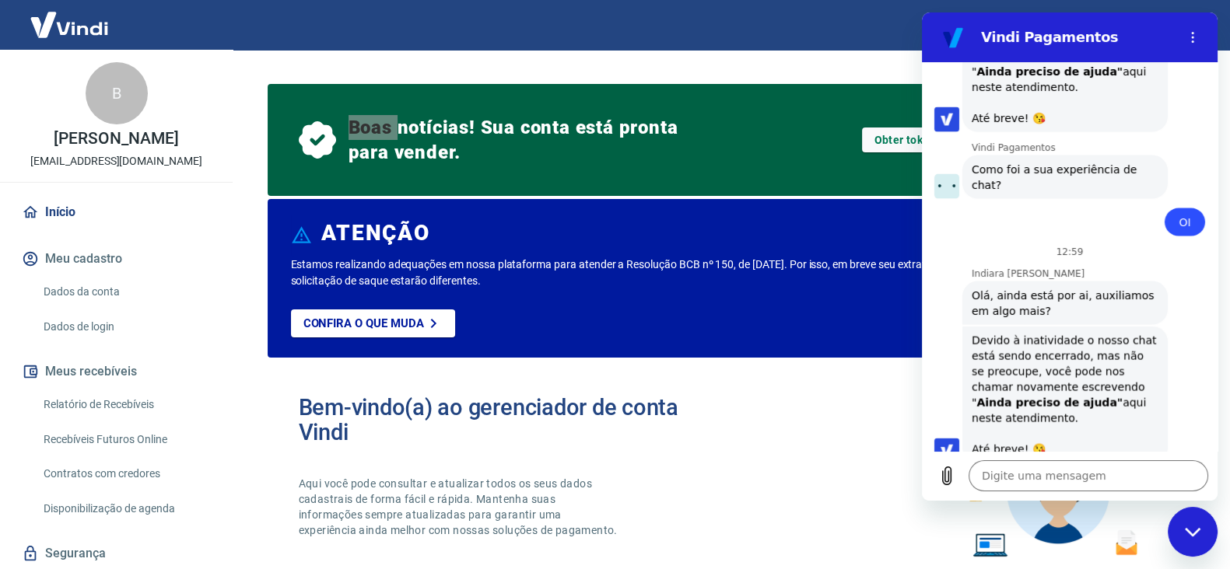
click at [1094, 397] on strong "Ainda preciso de ajuda"" at bounding box center [1049, 403] width 146 height 12
click at [1093, 397] on strong "Ainda preciso de ajuda"" at bounding box center [1049, 403] width 146 height 12
click at [1089, 397] on strong "Ainda preciso de ajuda"" at bounding box center [1049, 403] width 146 height 12
click at [1093, 397] on strong "Ainda preciso de ajuda"" at bounding box center [1049, 403] width 146 height 12
click at [1088, 333] on div "Devido à inatividade o nosso chat está sendo encerrado, mas não se preocupe, vo…" at bounding box center [1064, 395] width 187 height 124
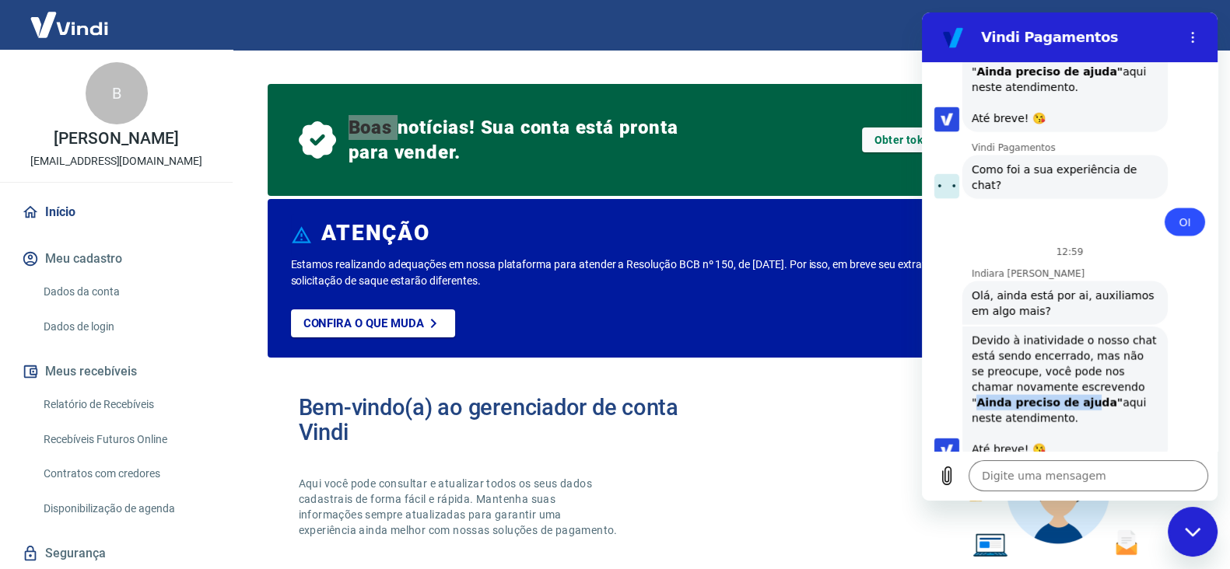
drag, startPoint x: 1090, startPoint y: 233, endPoint x: 1041, endPoint y: 253, distance: 52.0
click at [1041, 397] on strong "Ainda preciso de ajuda"" at bounding box center [1049, 403] width 146 height 12
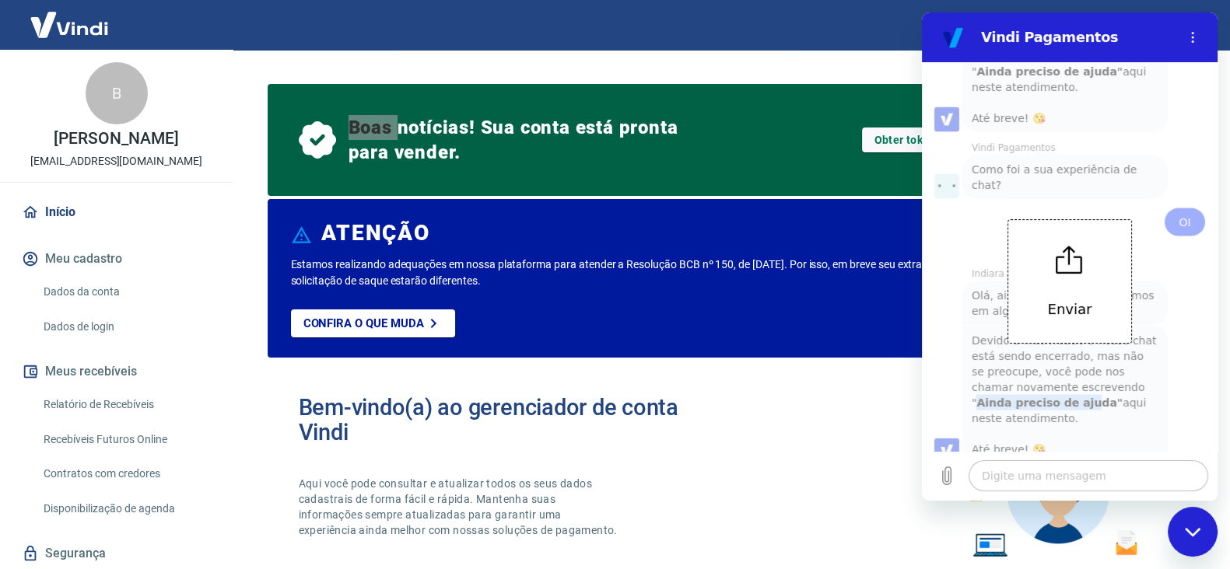
type textarea "x"
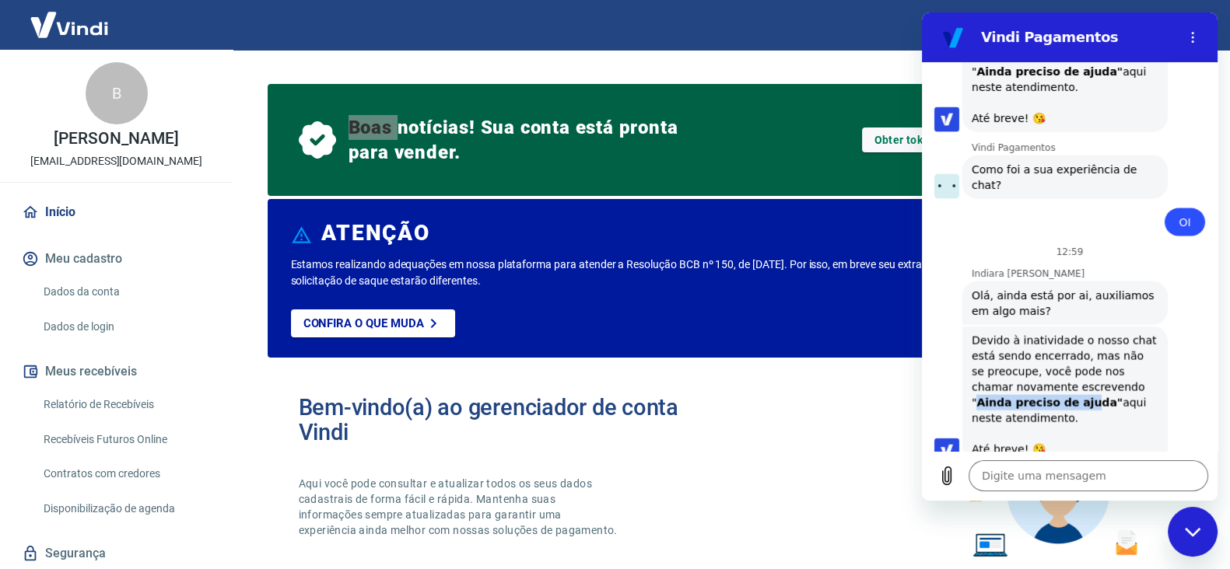
click at [1090, 397] on strong "Ainda preciso de ajuda"" at bounding box center [1049, 403] width 146 height 12
drag, startPoint x: 1089, startPoint y: 233, endPoint x: 1054, endPoint y: 247, distance: 38.0
click at [1054, 397] on strong "Ainda preciso de ajuda"" at bounding box center [1049, 403] width 146 height 12
copy strong "Ainda preciso de ajuda"
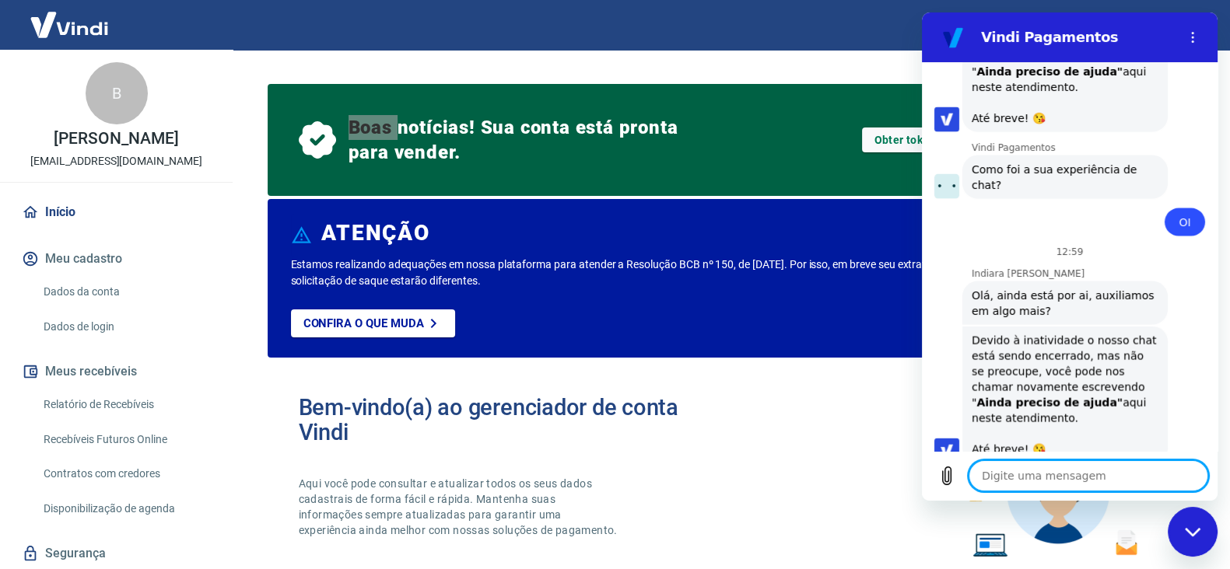
click at [1022, 471] on textarea at bounding box center [1088, 475] width 240 height 31
paste textarea "Ainda preciso de ajuda"
type textarea "Ainda preciso de ajuda"
type textarea "x"
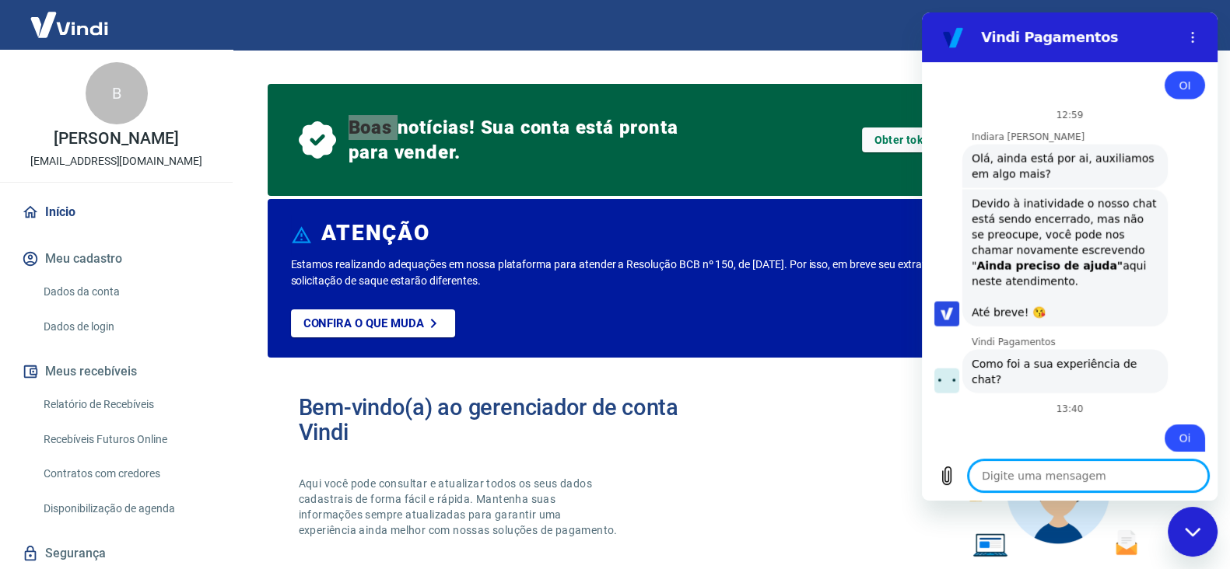
scroll to position [4083, 0]
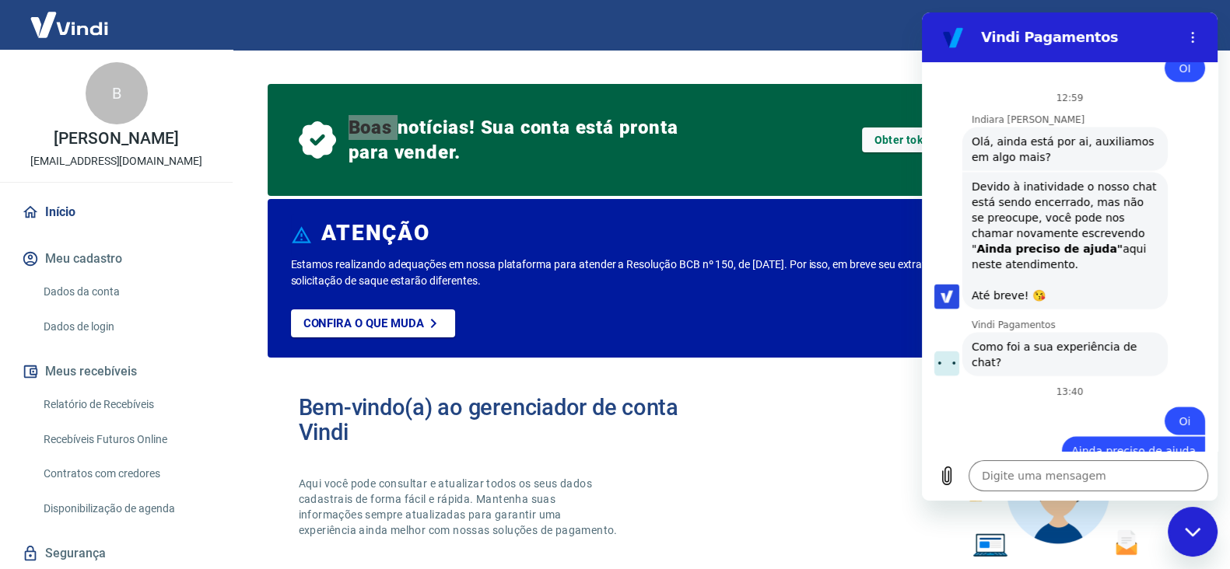
type textarea "x"
